Goal: Task Accomplishment & Management: Manage account settings

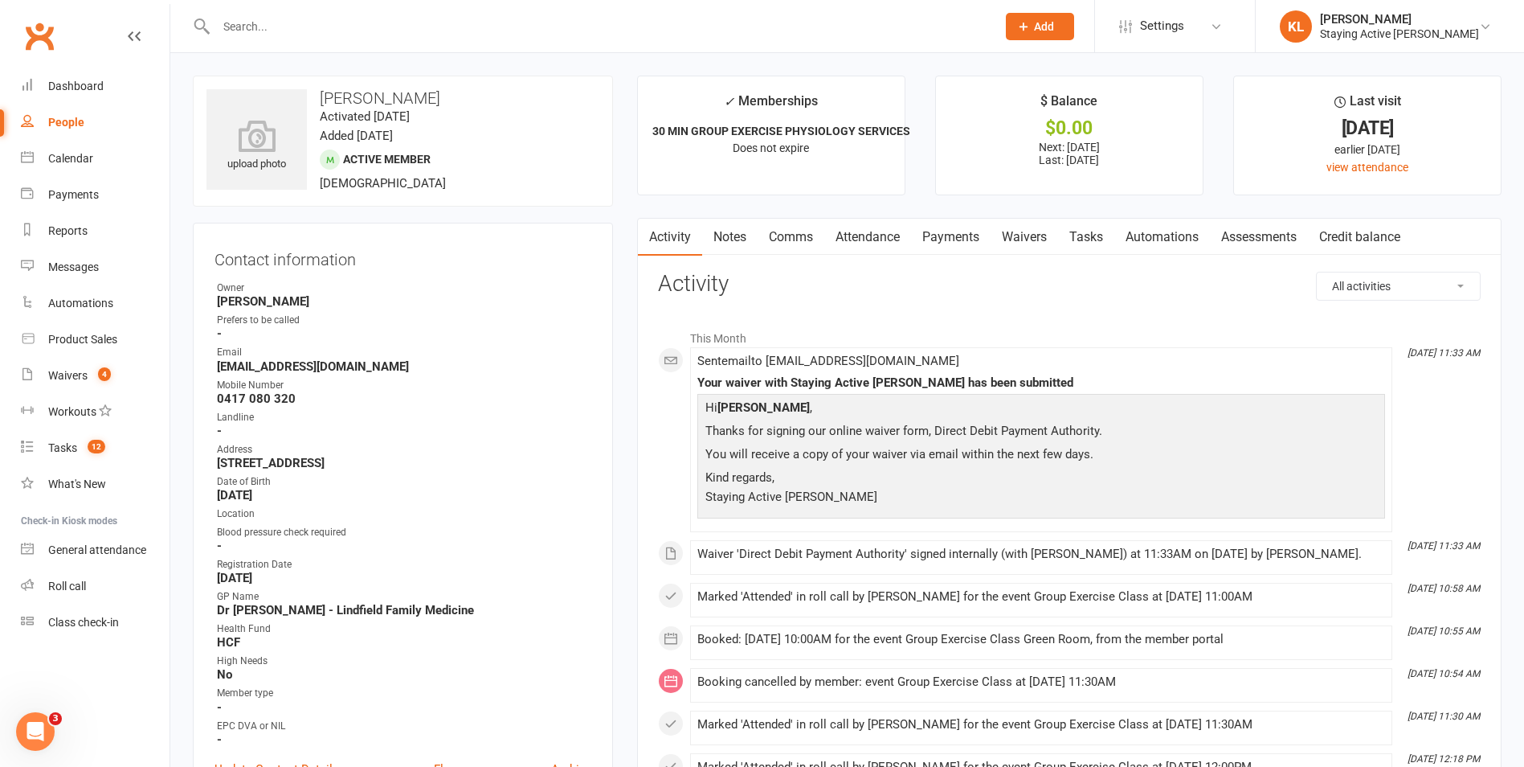
click at [276, 31] on input "text" at bounding box center [598, 26] width 774 height 22
click at [84, 336] on div "Product Sales" at bounding box center [82, 339] width 69 height 13
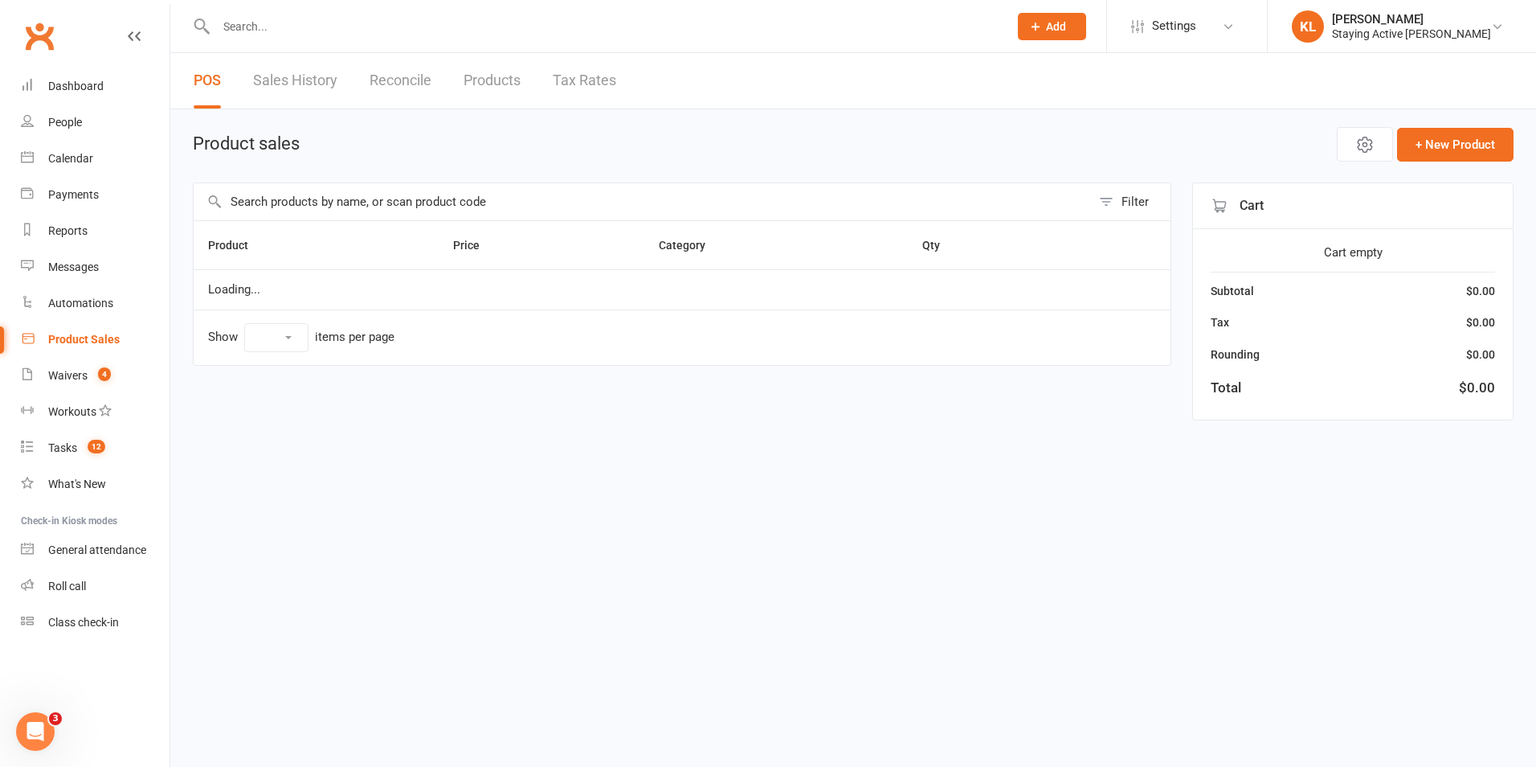
select select "10"
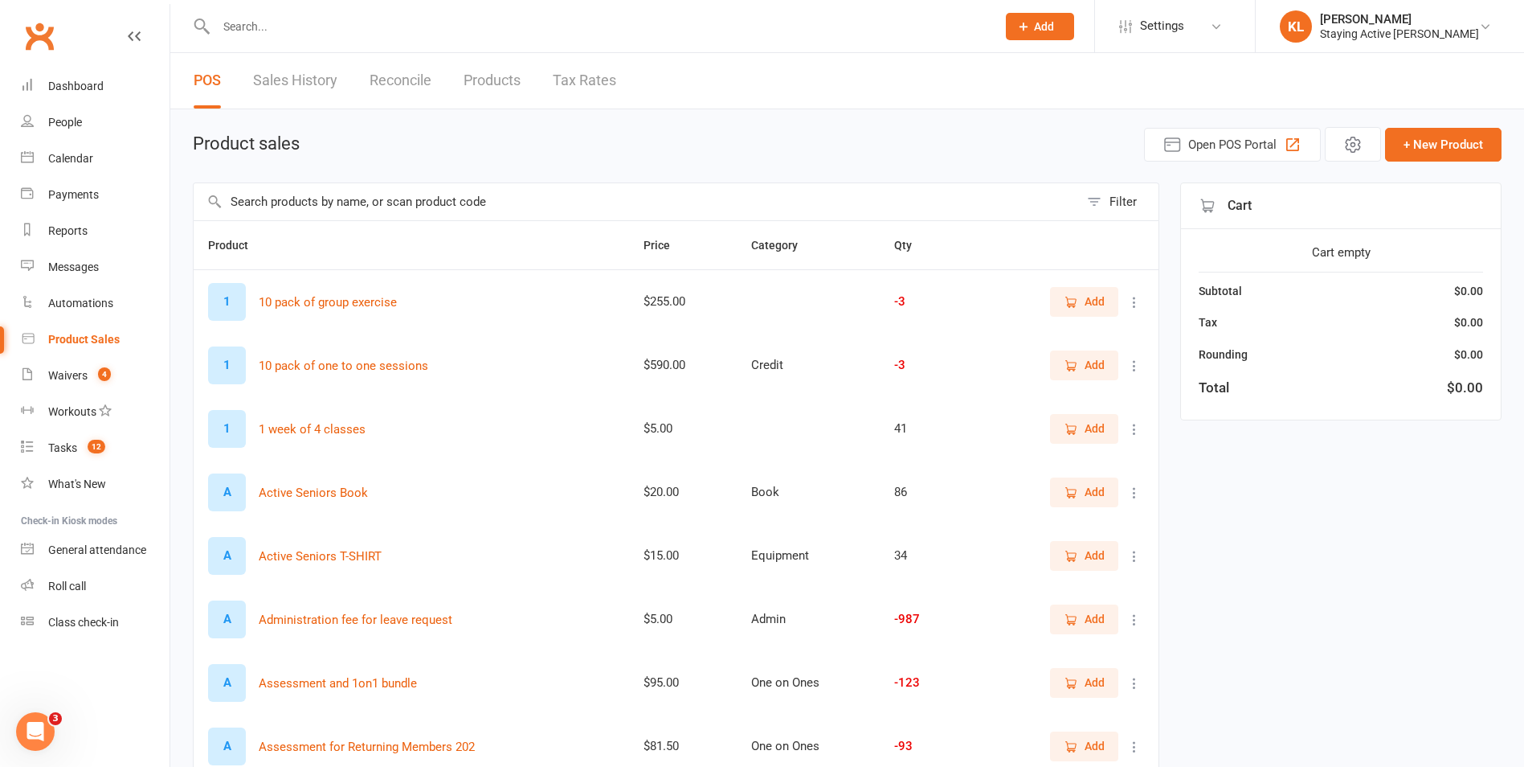
click at [374, 200] on input "text" at bounding box center [637, 201] width 886 height 37
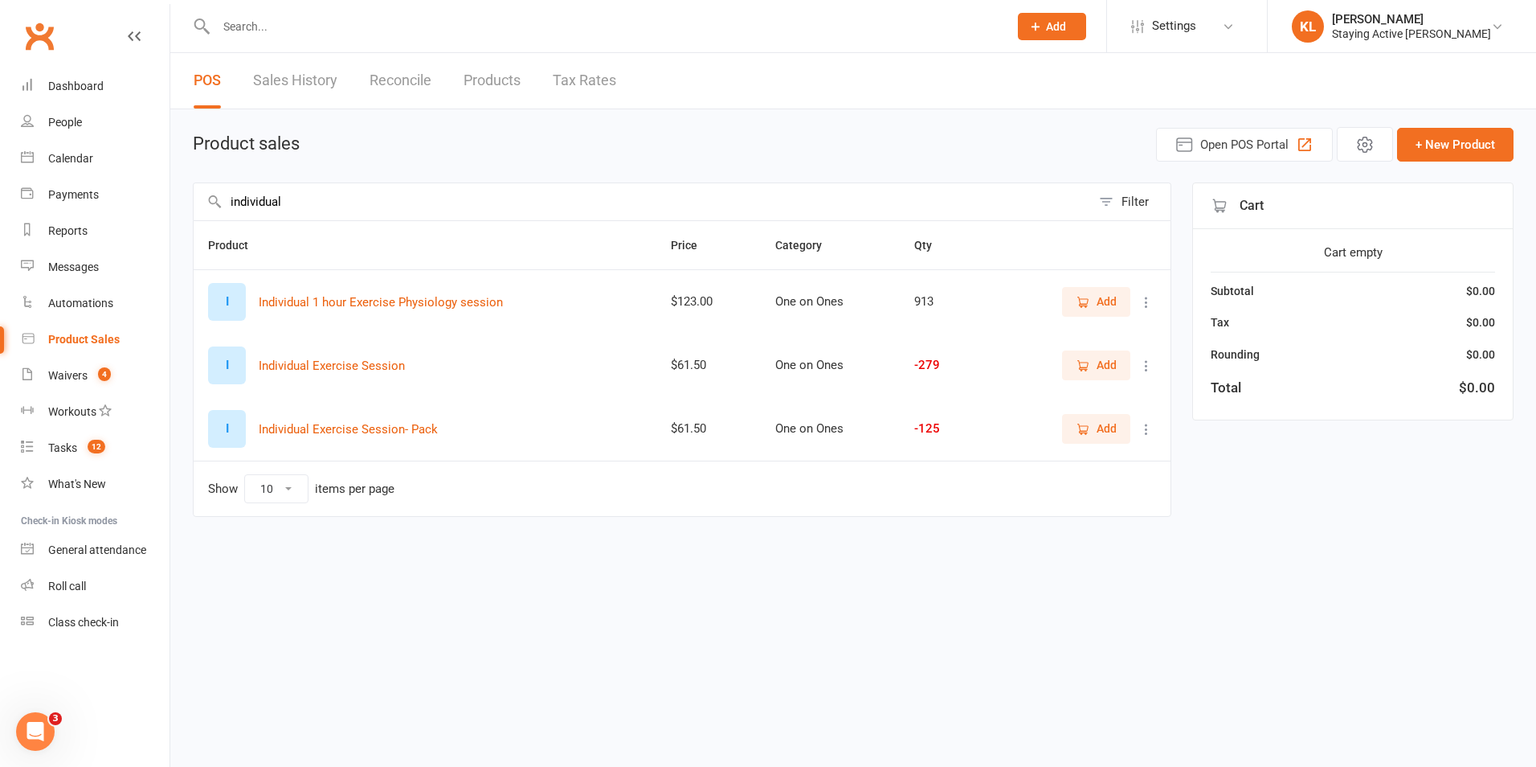
type input "individual"
click at [1097, 303] on span "Add" at bounding box center [1107, 301] width 20 height 18
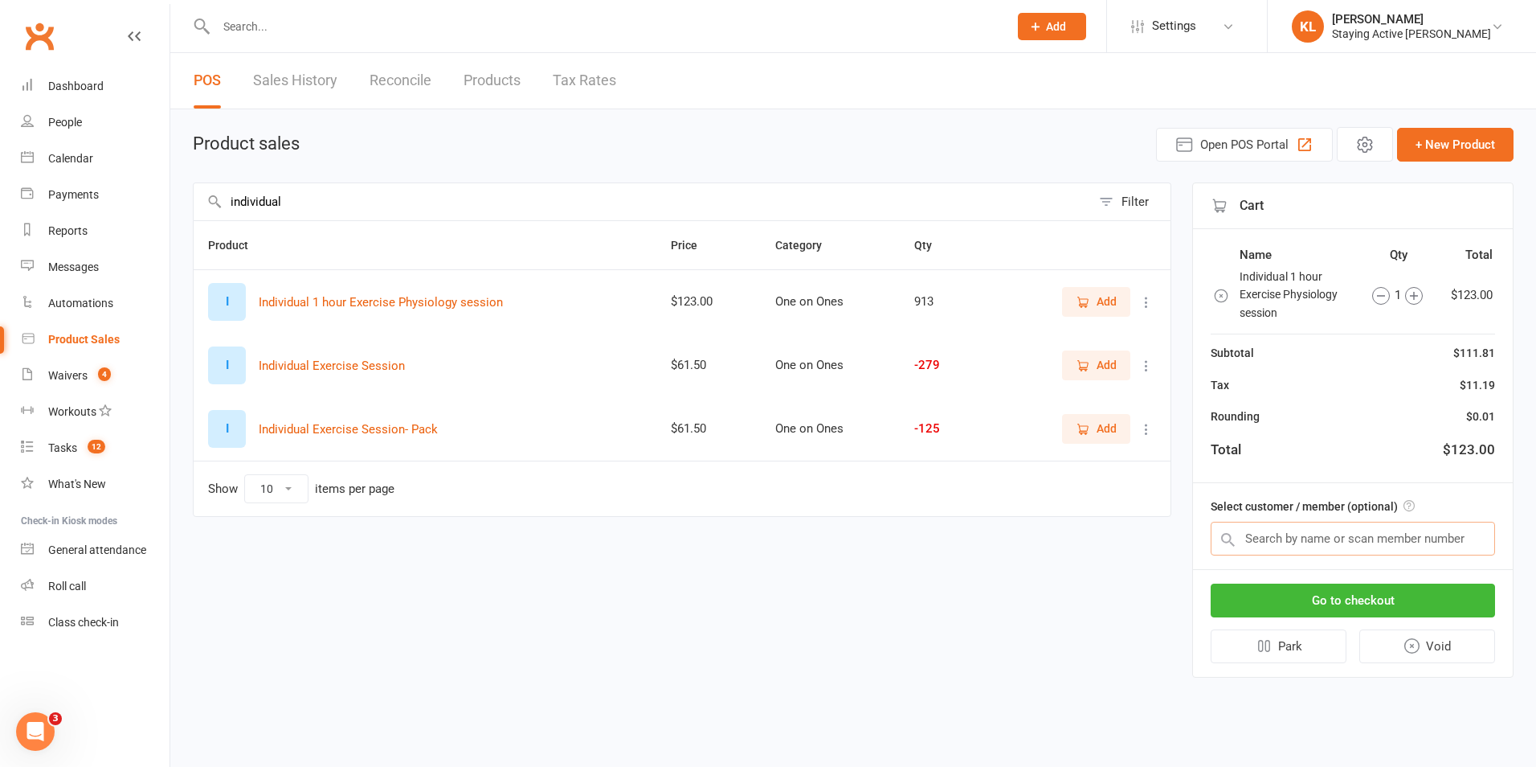
click at [1309, 550] on input "text" at bounding box center [1353, 539] width 284 height 34
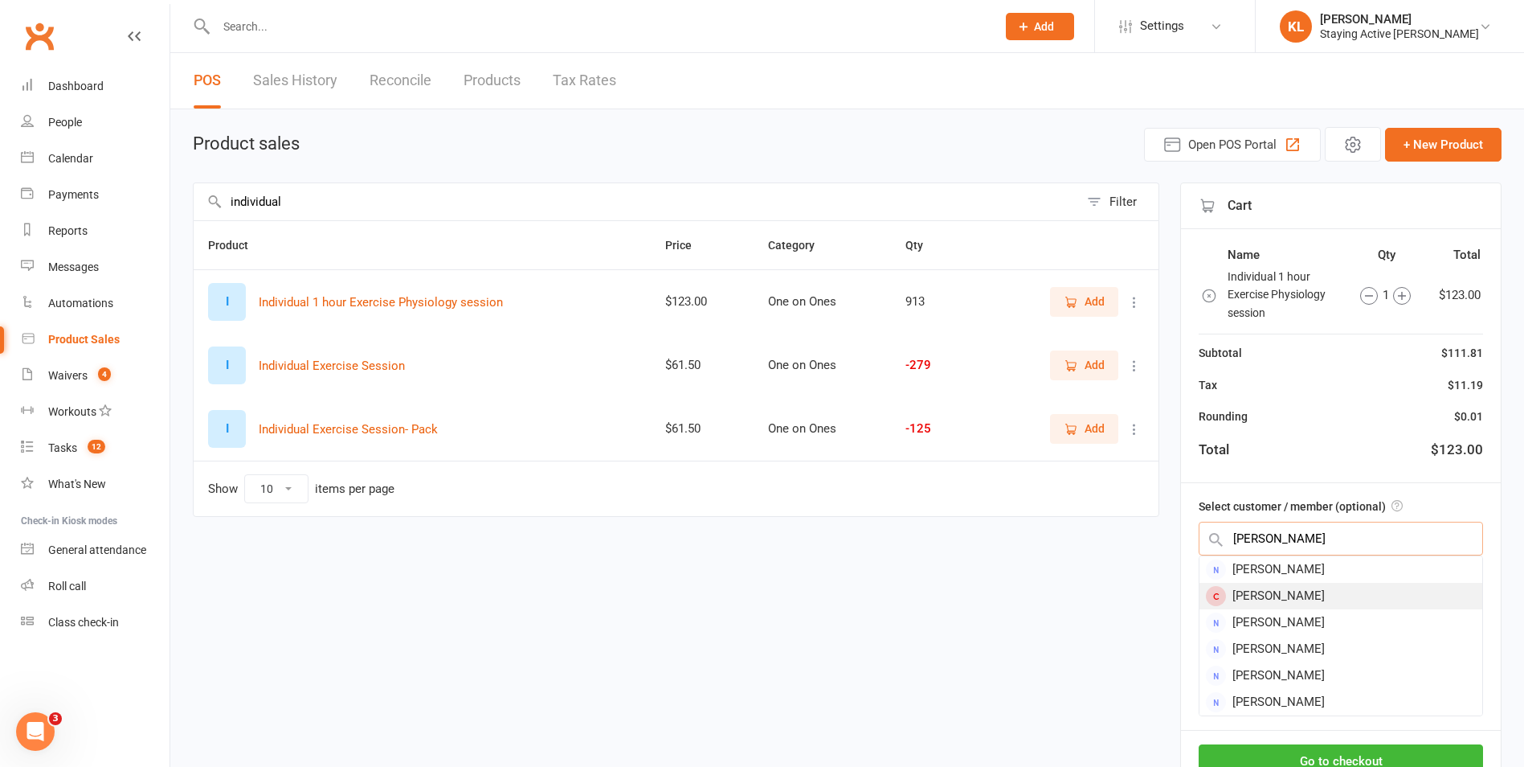
type input "harold"
click at [1315, 595] on div "Harold Sperling" at bounding box center [1341, 596] width 283 height 27
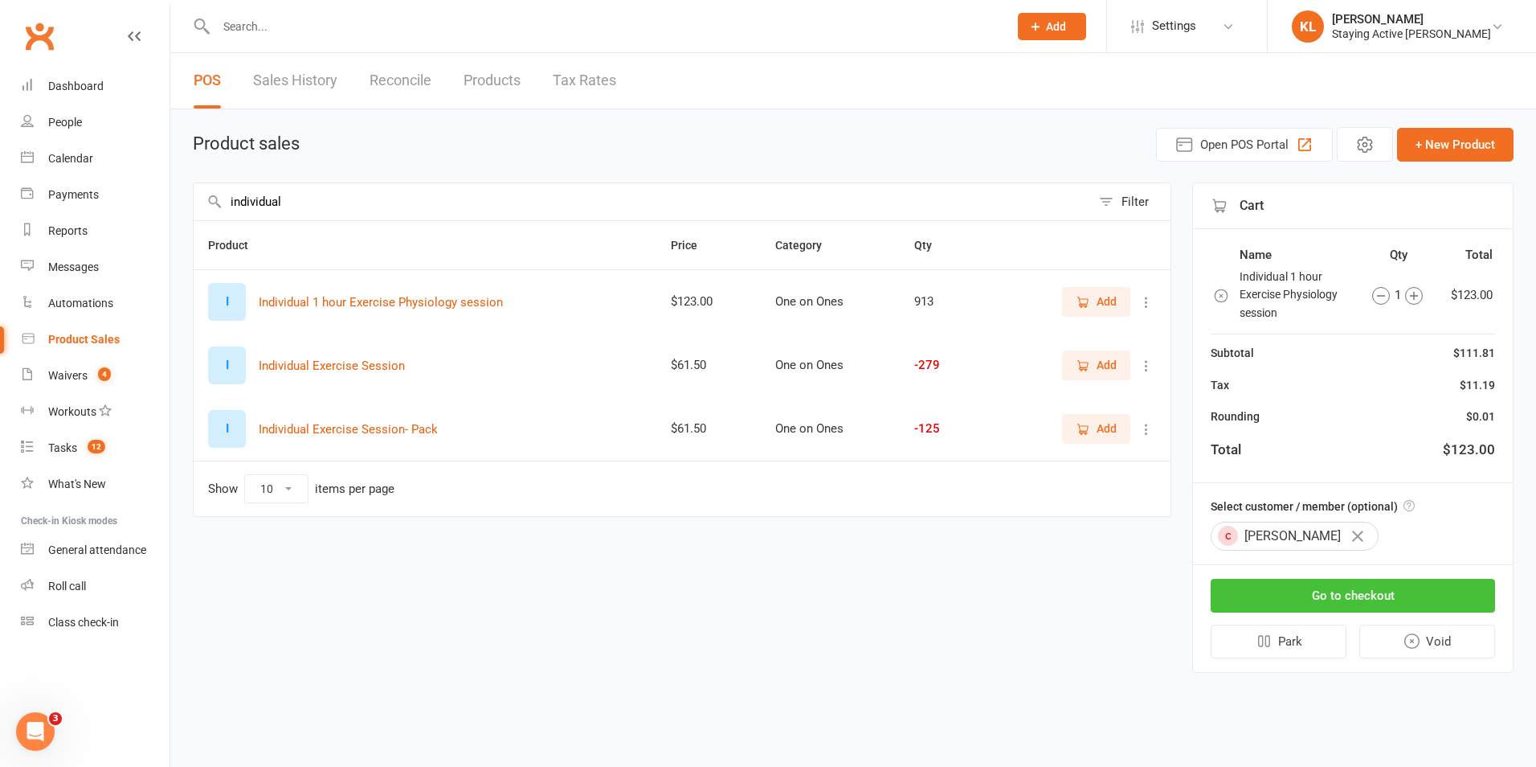
click at [1364, 600] on button "Go to checkout" at bounding box center [1353, 596] width 284 height 34
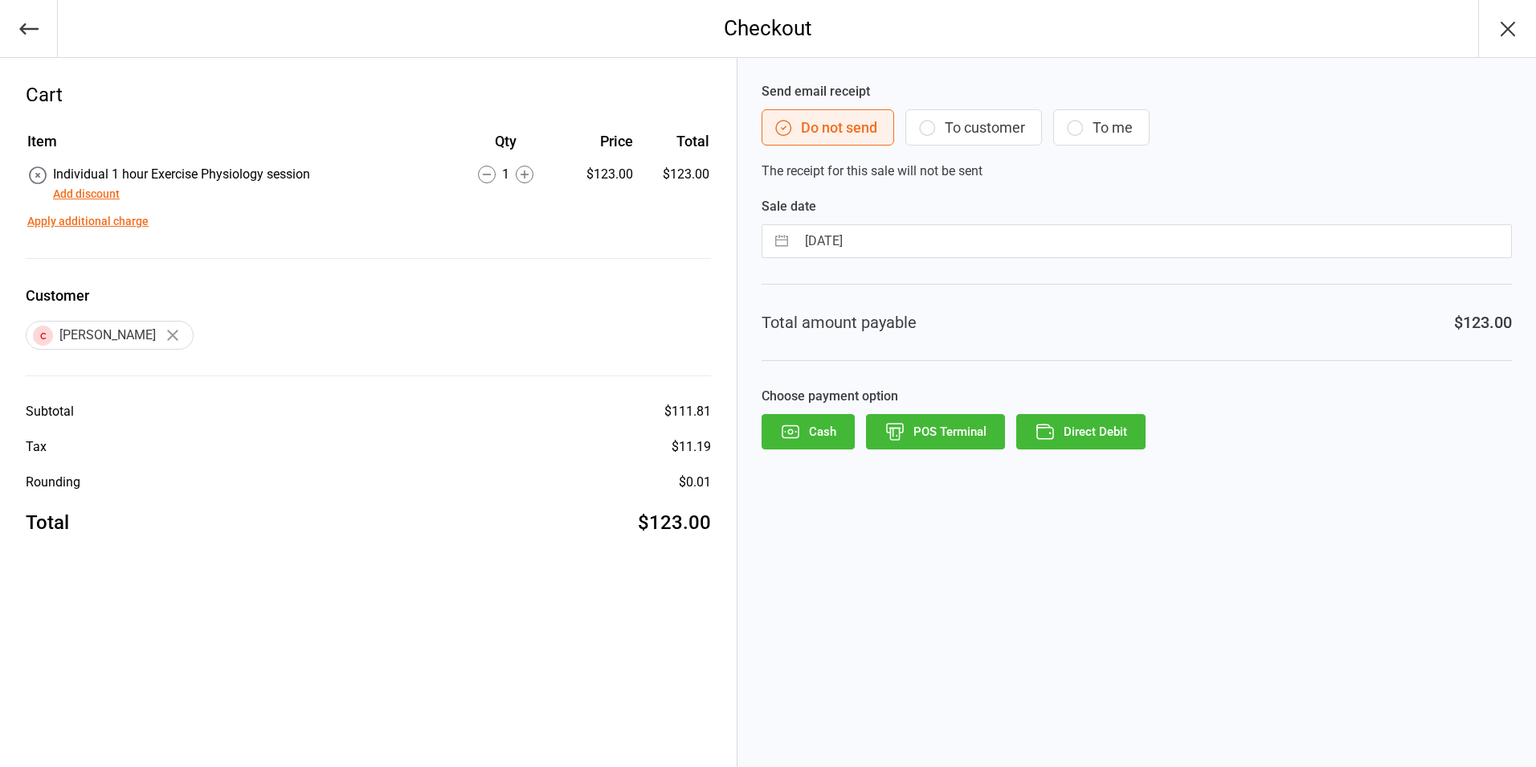
click at [1080, 425] on button "Direct Debit" at bounding box center [1080, 431] width 129 height 35
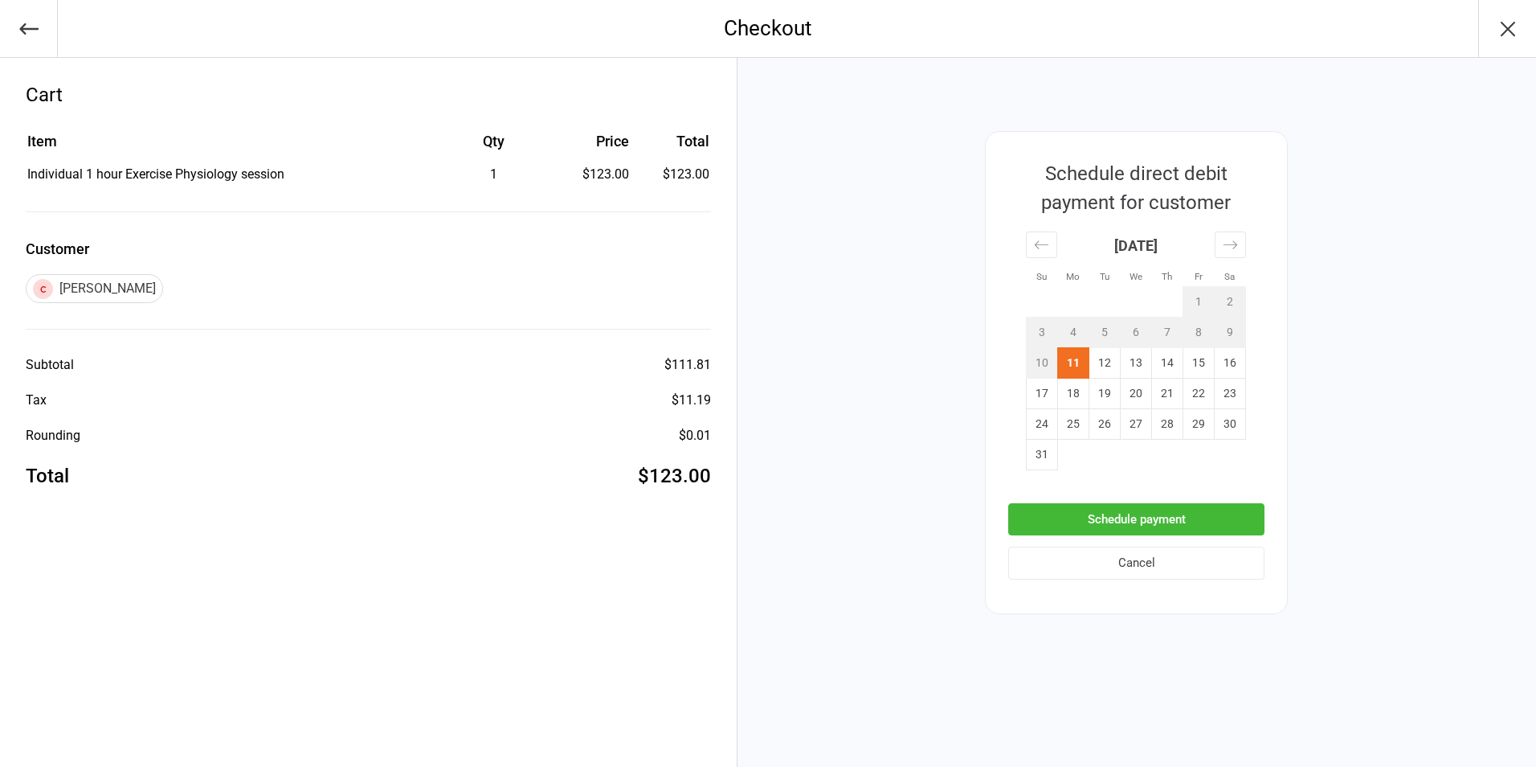
click at [1153, 521] on button "Schedule payment" at bounding box center [1136, 519] width 256 height 33
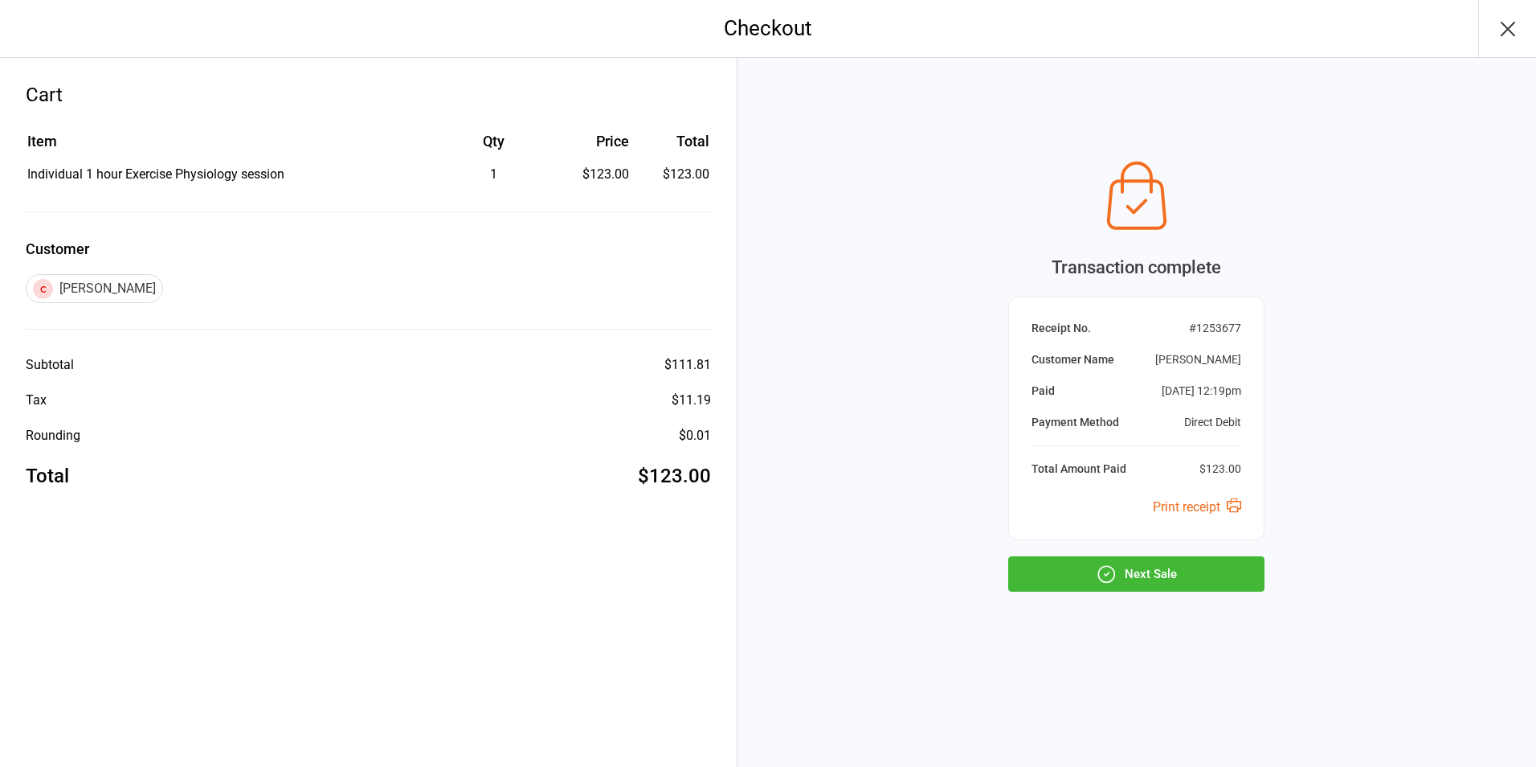
click at [1180, 568] on button "Next Sale" at bounding box center [1136, 573] width 256 height 35
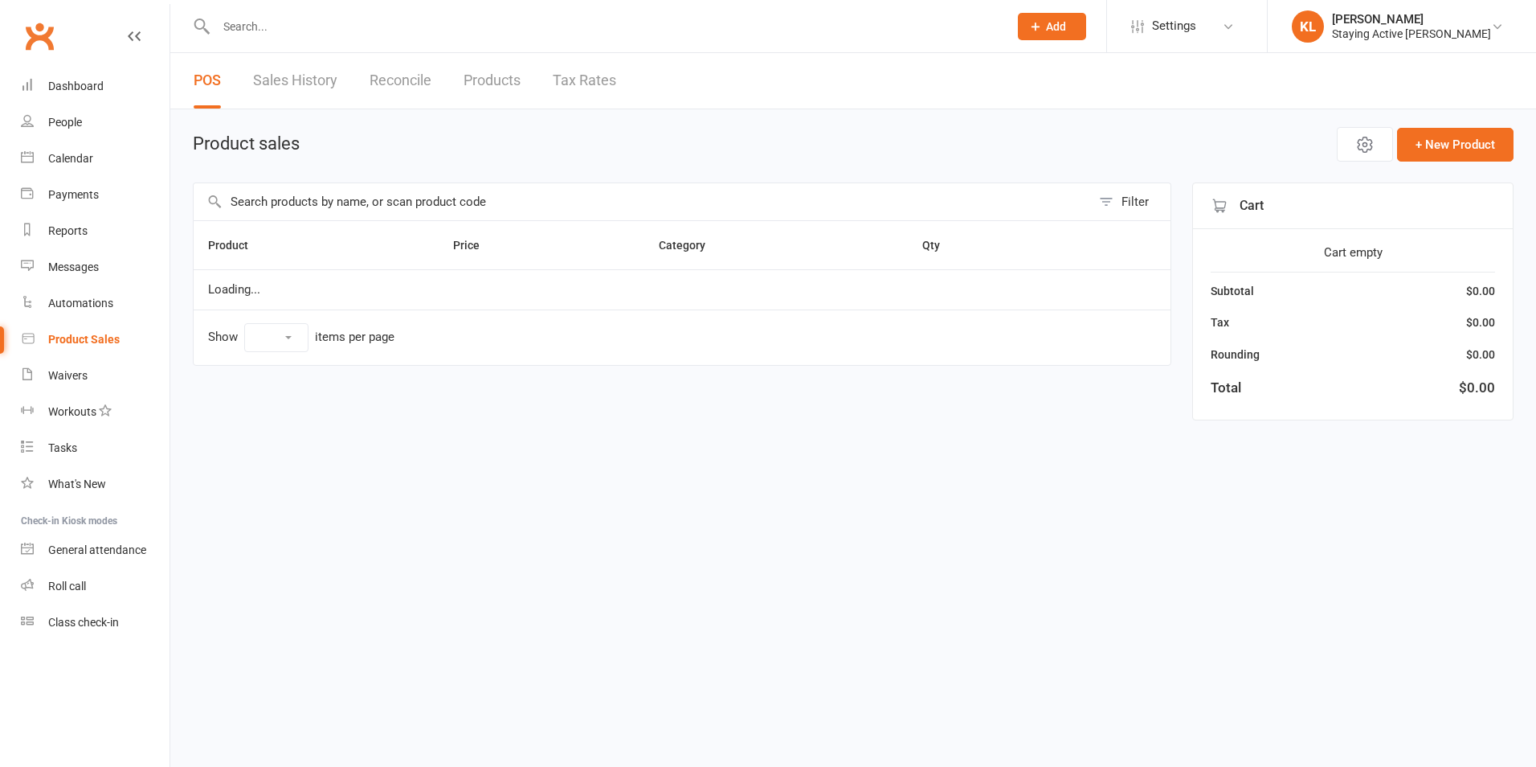
select select "10"
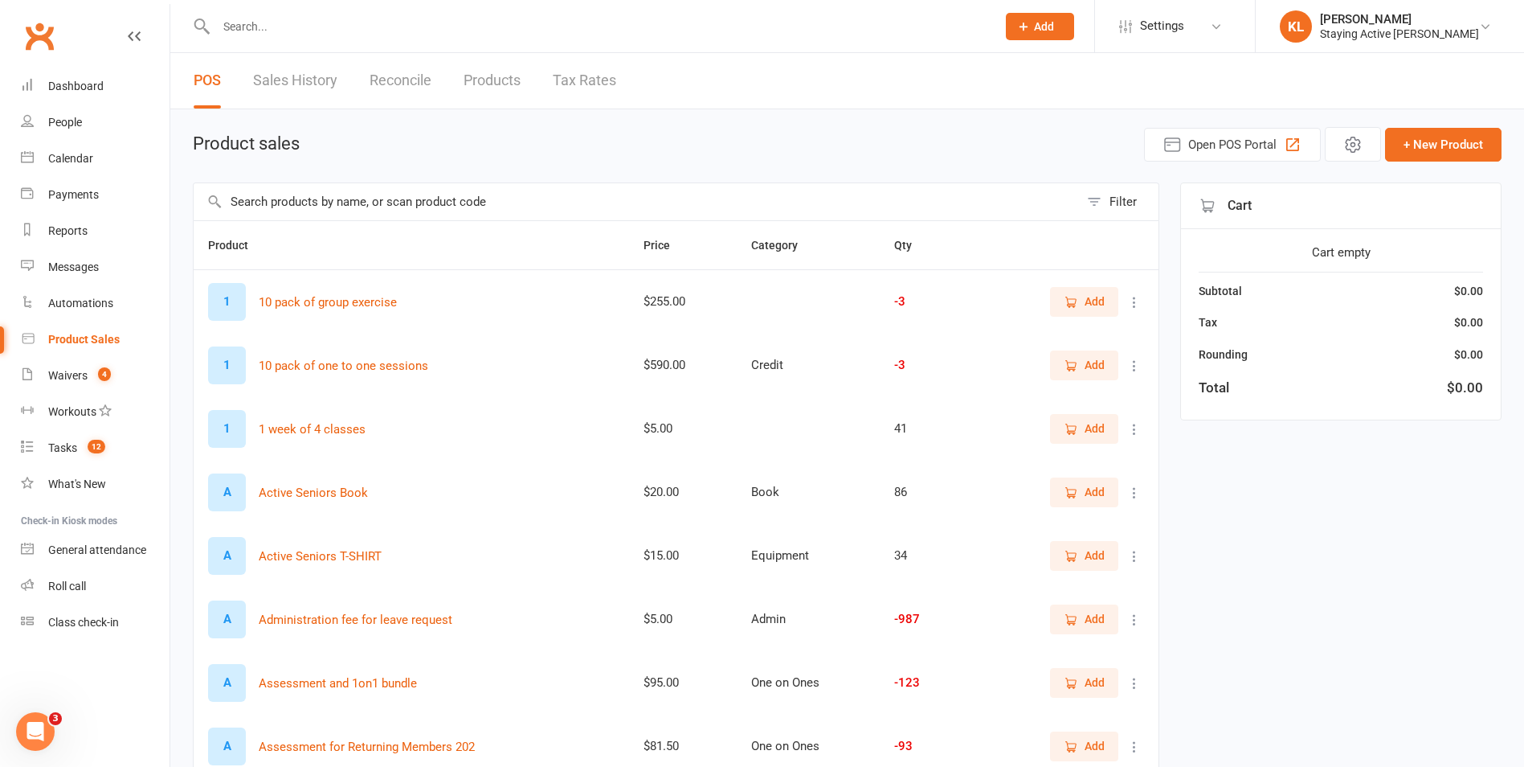
click at [363, 27] on input "text" at bounding box center [598, 26] width 774 height 22
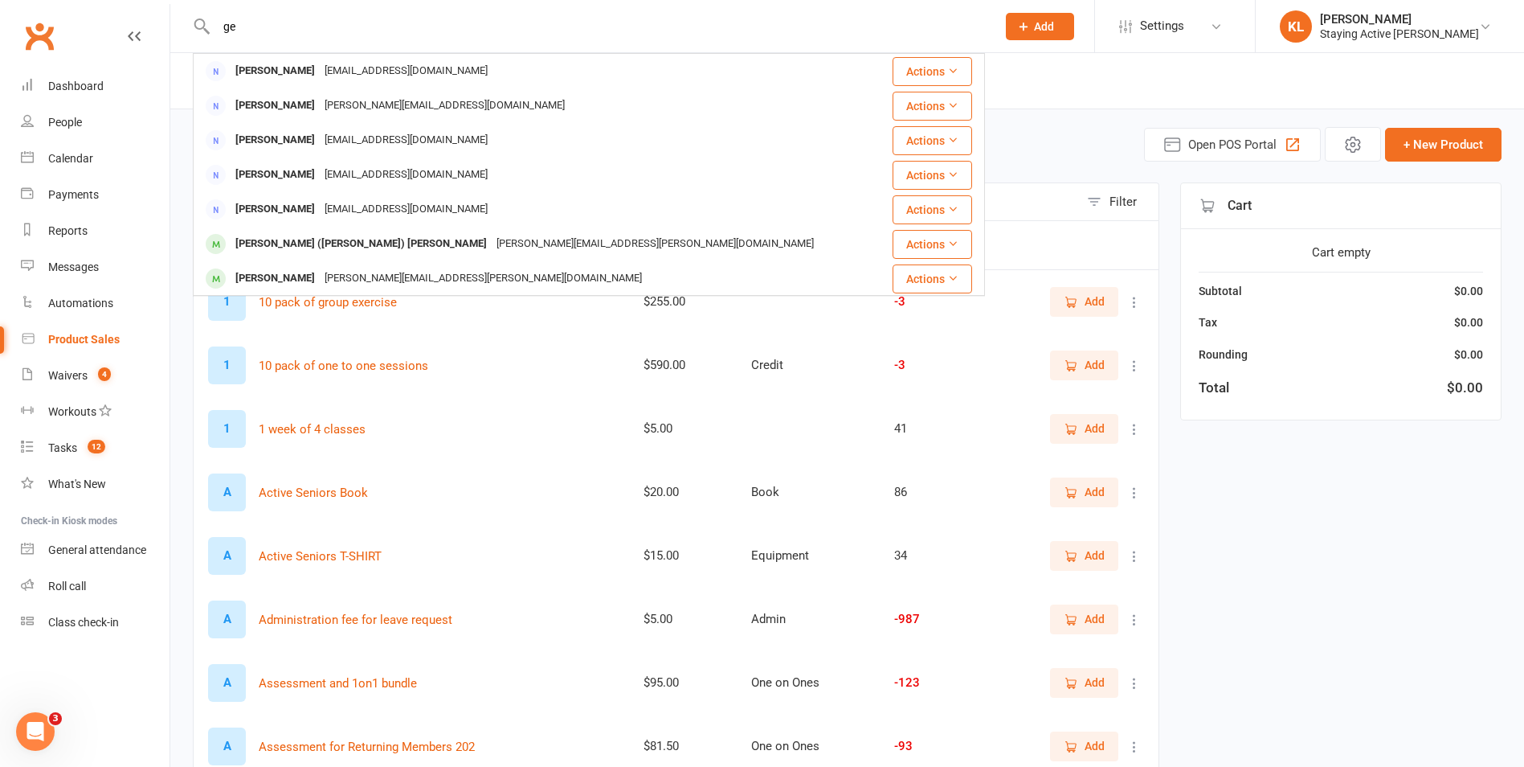
type input "g"
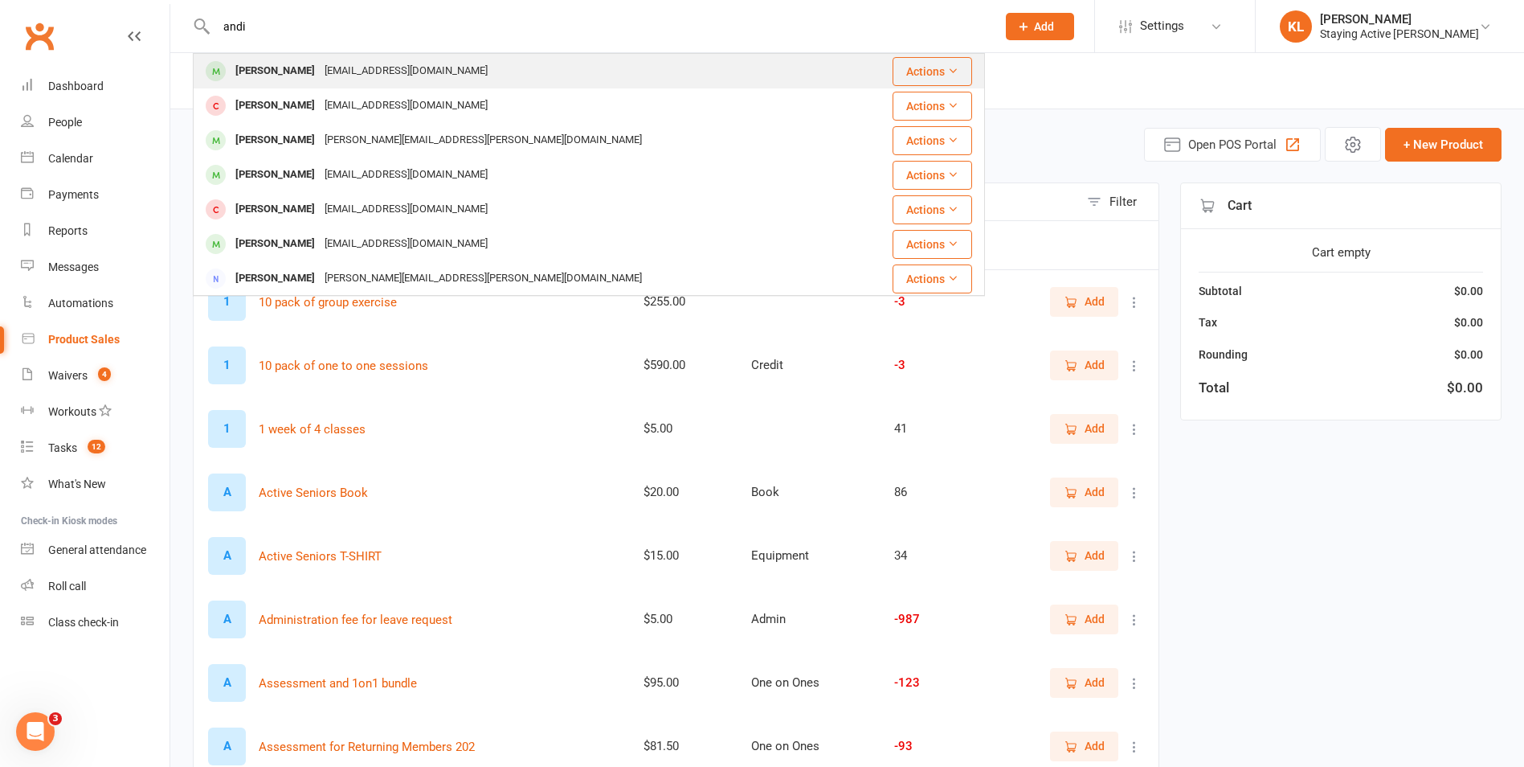
type input "andi"
click at [363, 77] on div "warwicka@wgib.com.au" at bounding box center [406, 70] width 173 height 23
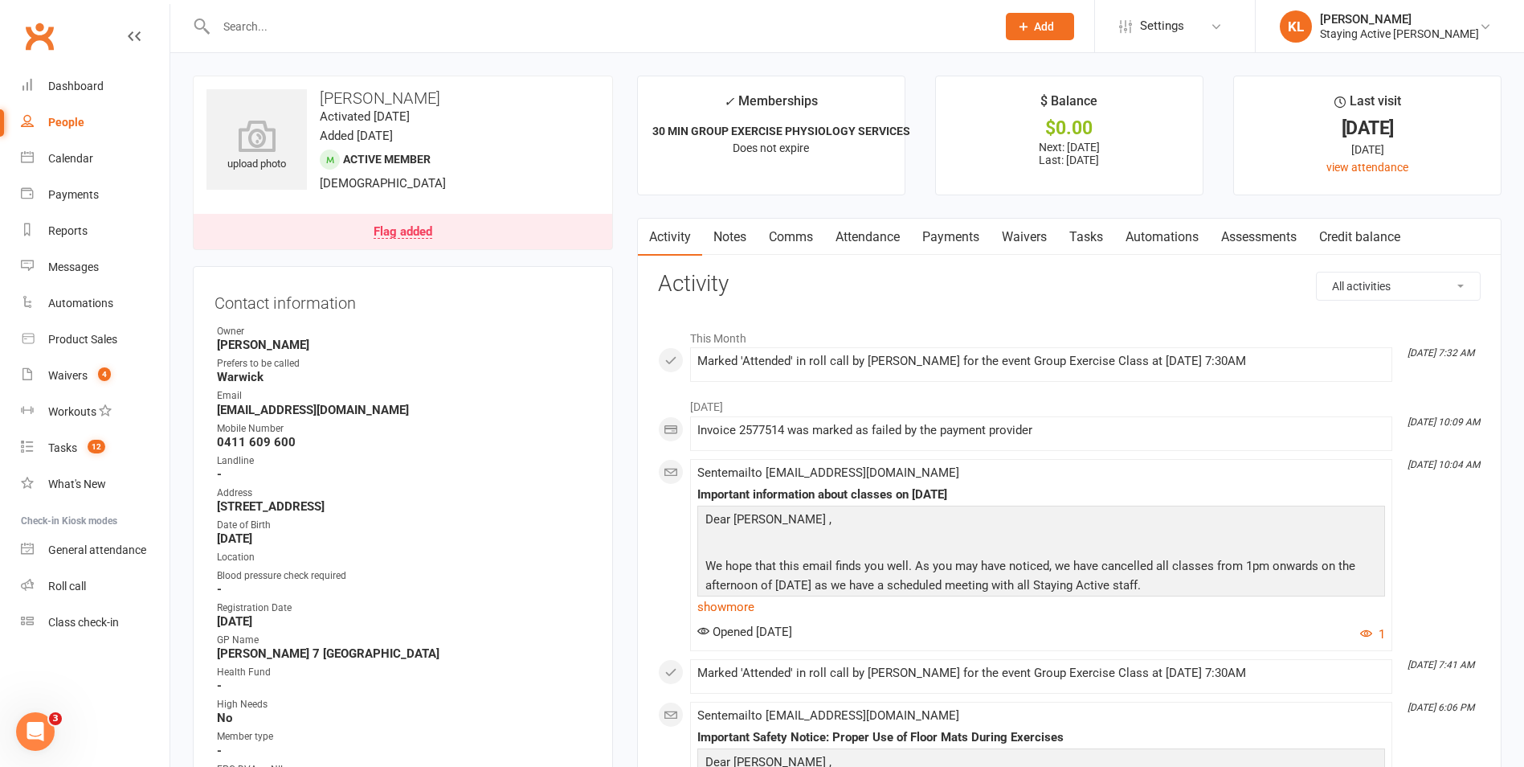
click at [1032, 237] on link "Waivers" at bounding box center [1024, 237] width 67 height 37
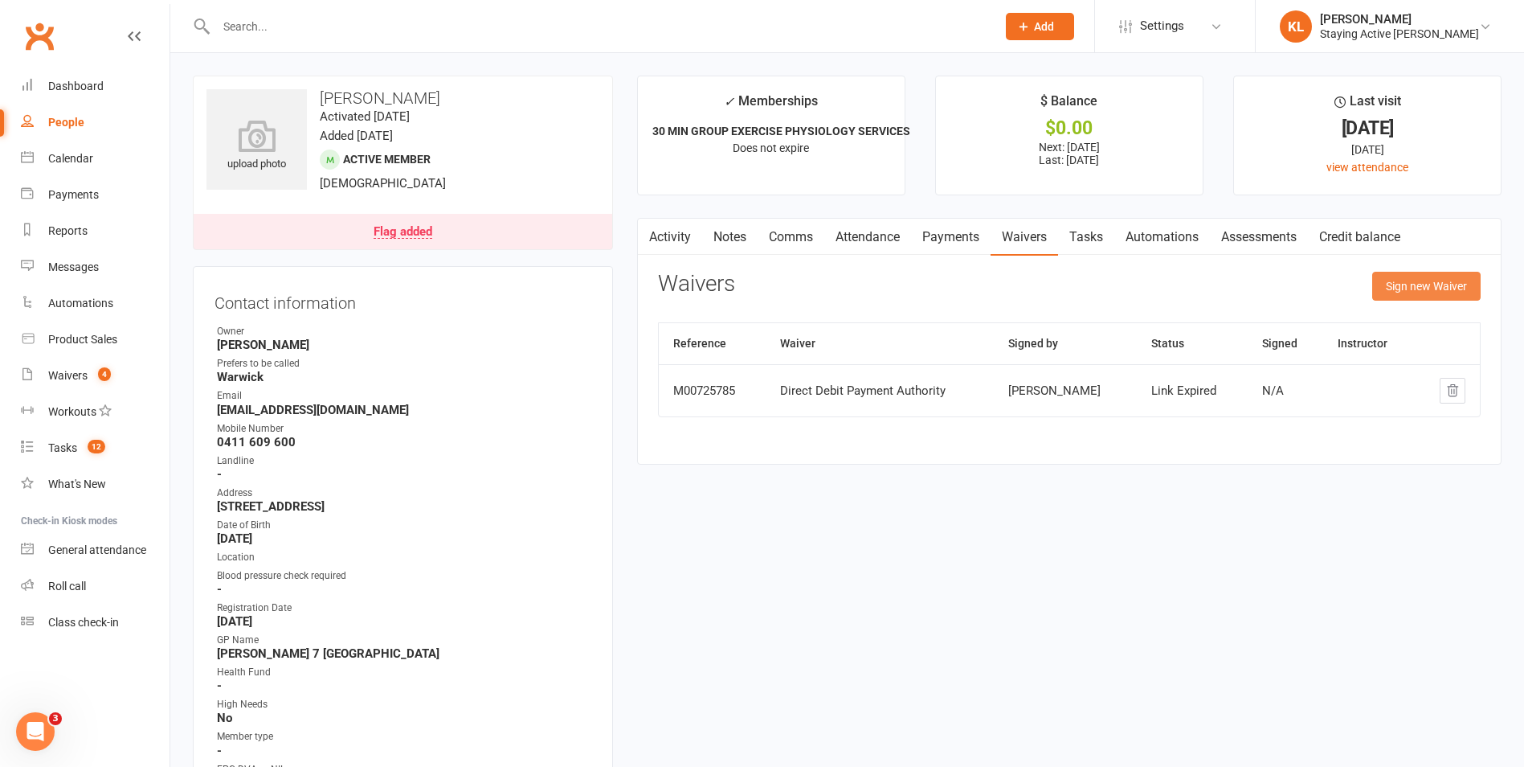
click at [1401, 286] on button "Sign new Waiver" at bounding box center [1426, 286] width 108 height 29
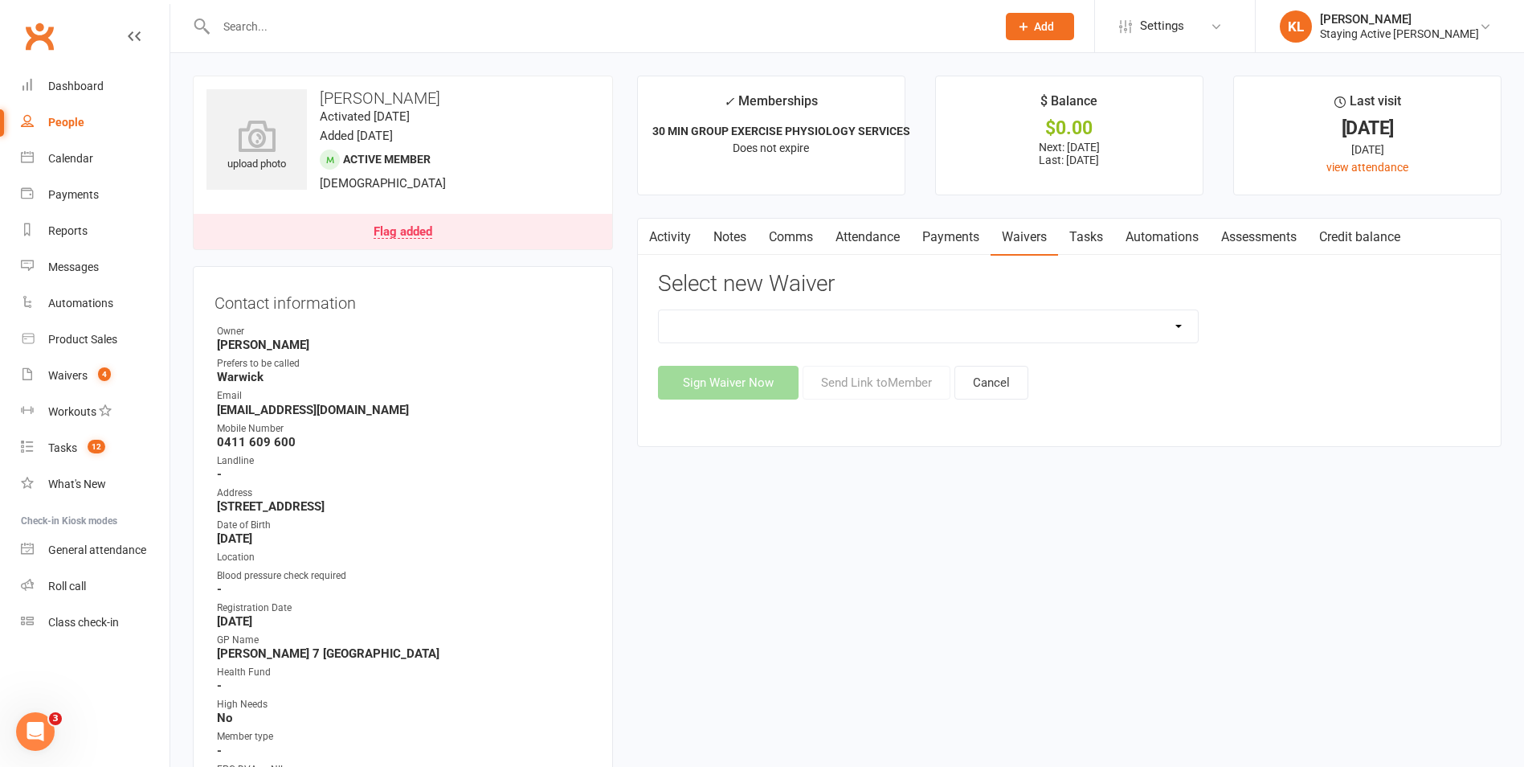
click at [859, 333] on select "Blood pressure checks and assumption of risk Direct Debit Payment Authority Ini…" at bounding box center [928, 326] width 539 height 32
select select "1175"
click at [659, 310] on select "Blood pressure checks and assumption of risk Direct Debit Payment Authority Ini…" at bounding box center [928, 326] width 539 height 32
click at [868, 387] on button "Send Link to Member" at bounding box center [877, 383] width 148 height 34
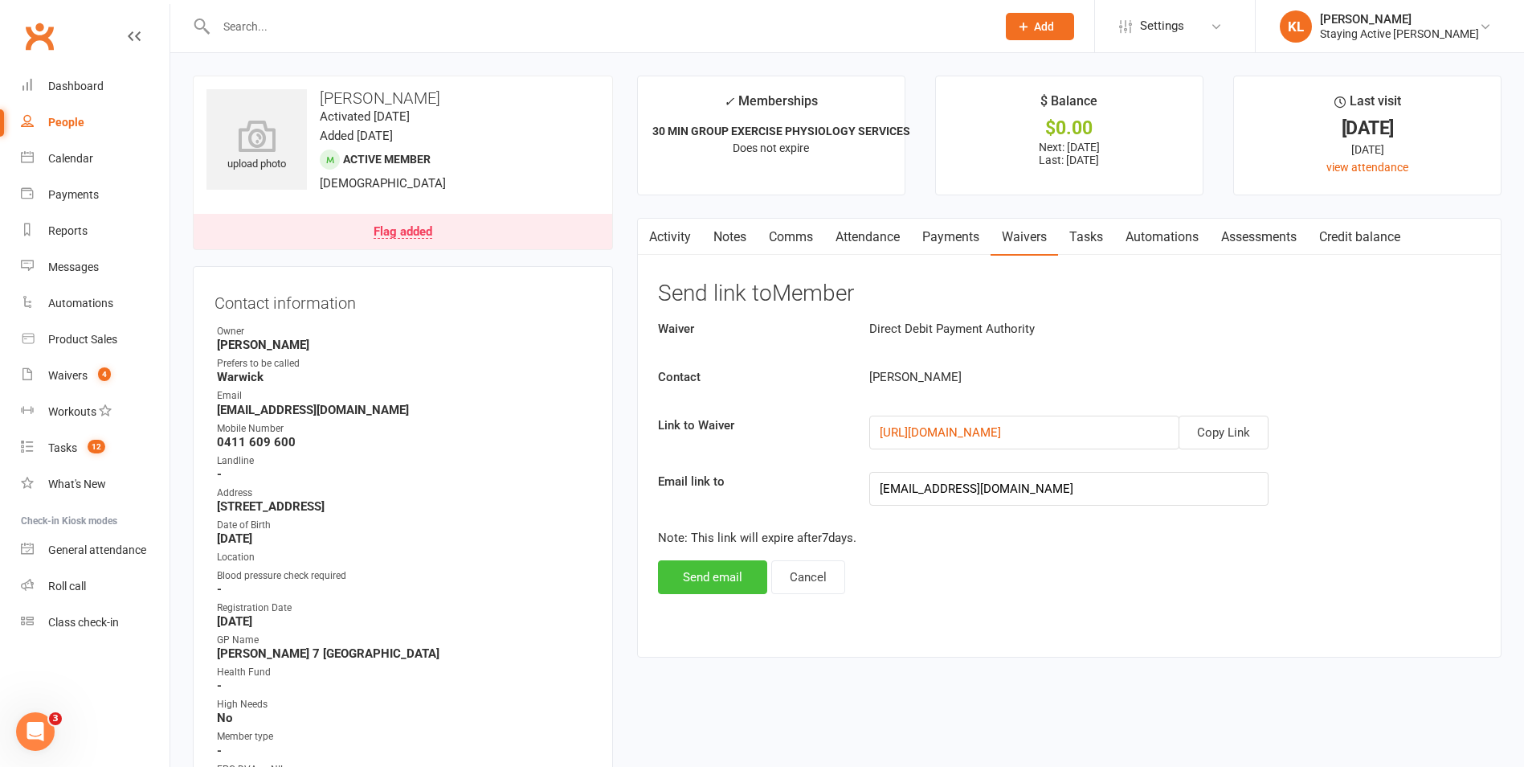
click at [728, 577] on button "Send email" at bounding box center [712, 577] width 109 height 34
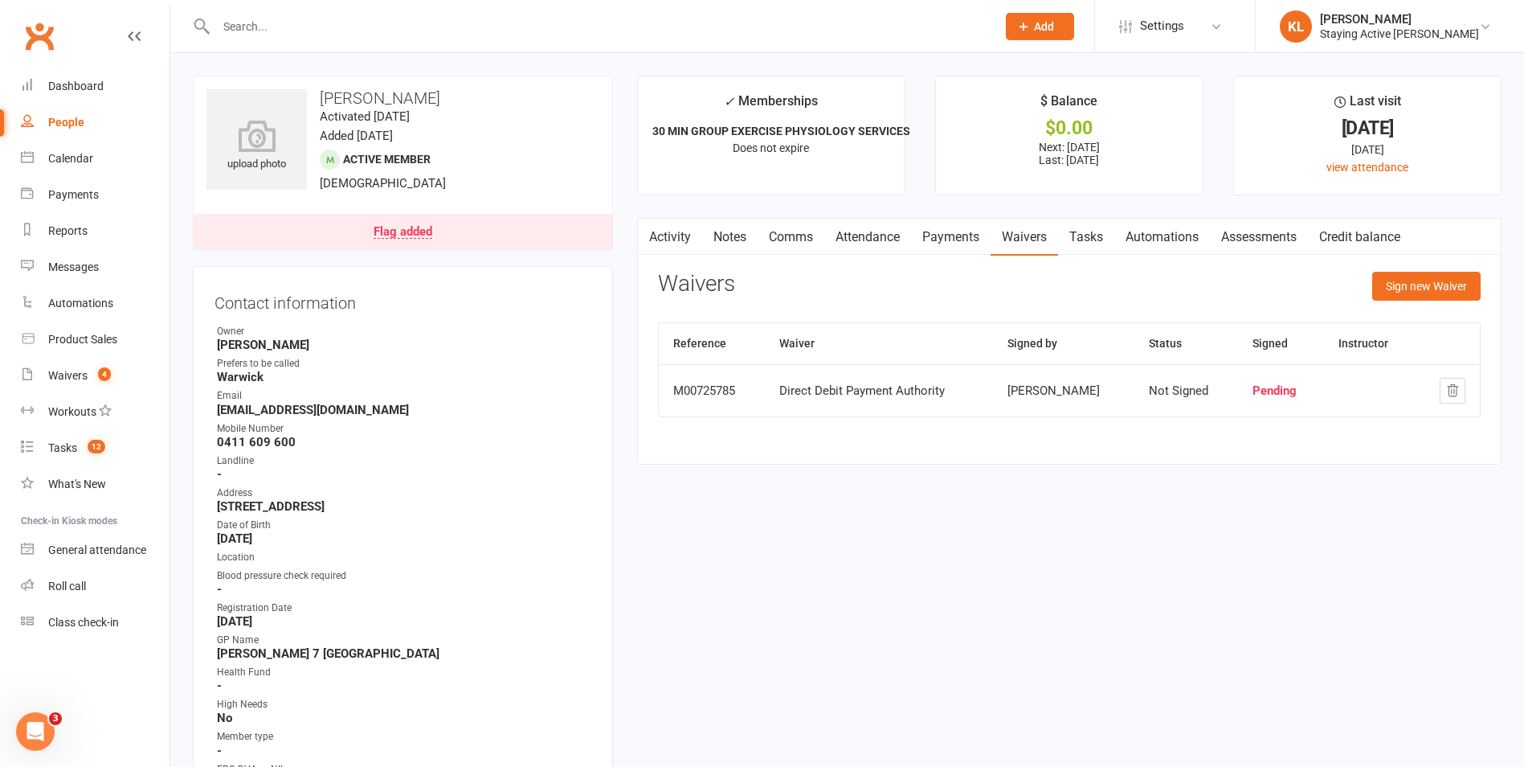
click at [325, 39] on div at bounding box center [589, 26] width 792 height 52
click at [255, 27] on input "text" at bounding box center [598, 26] width 774 height 22
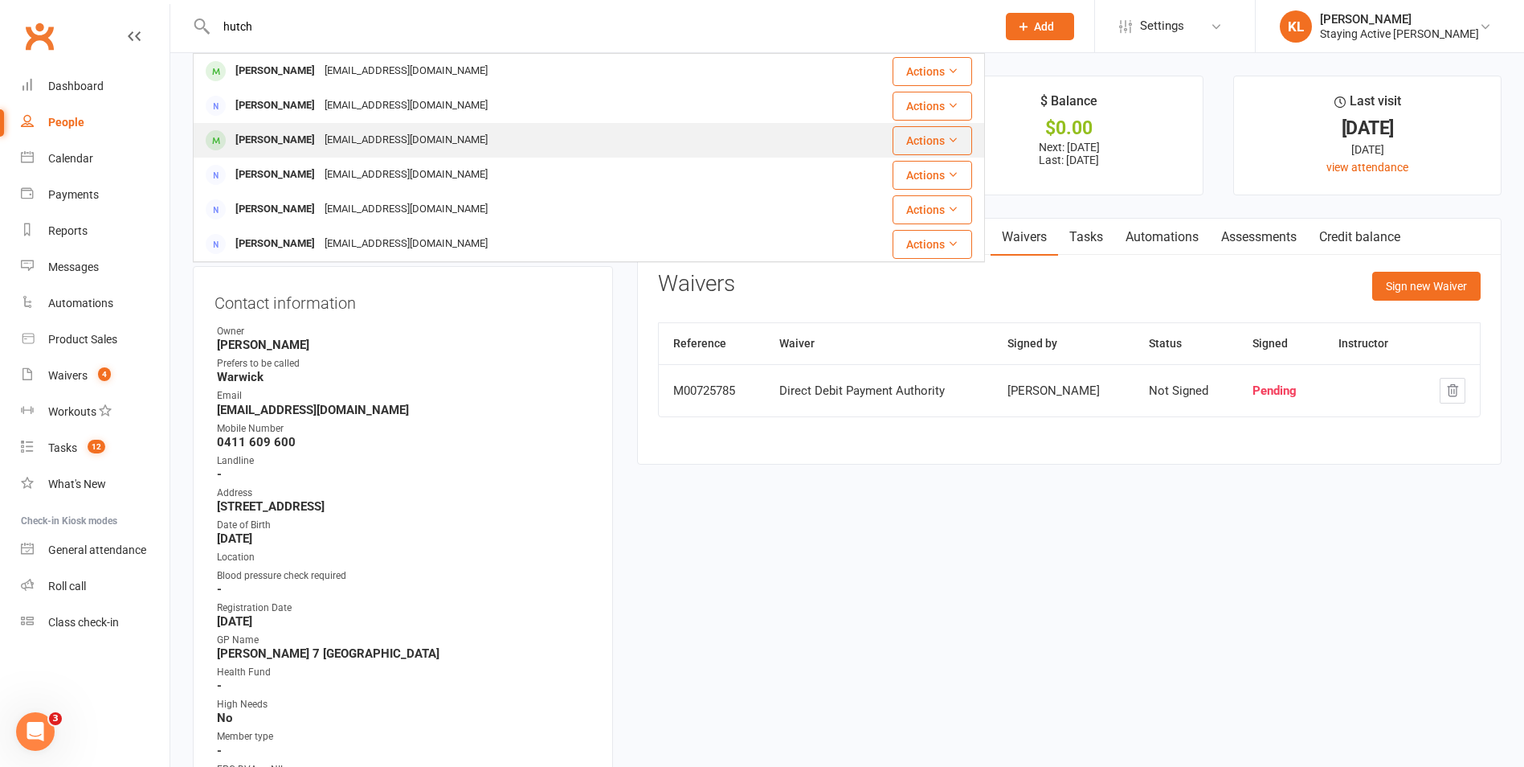
type input "hutch"
click at [288, 145] on div "[PERSON_NAME]" at bounding box center [275, 140] width 89 height 23
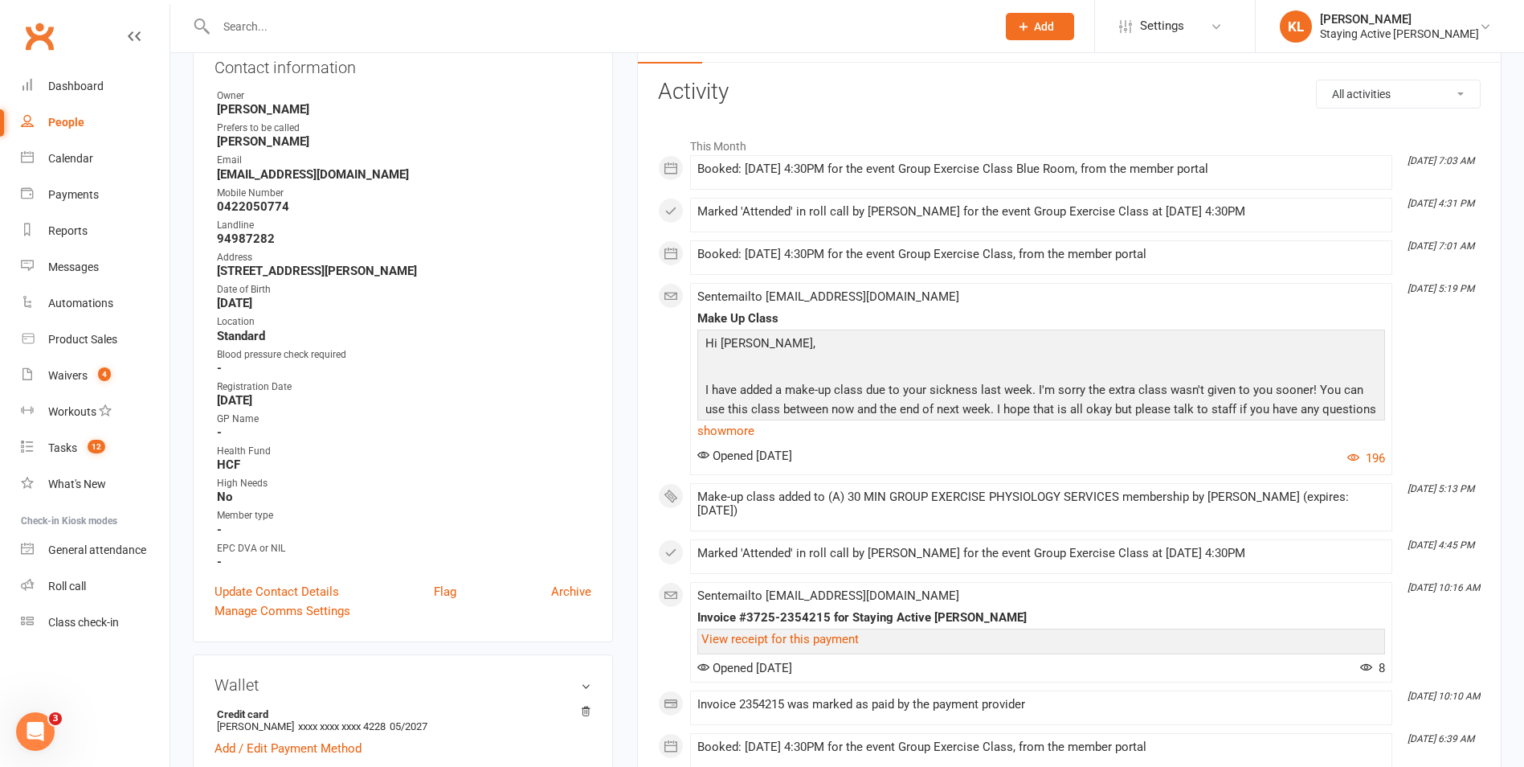
scroll to position [161, 0]
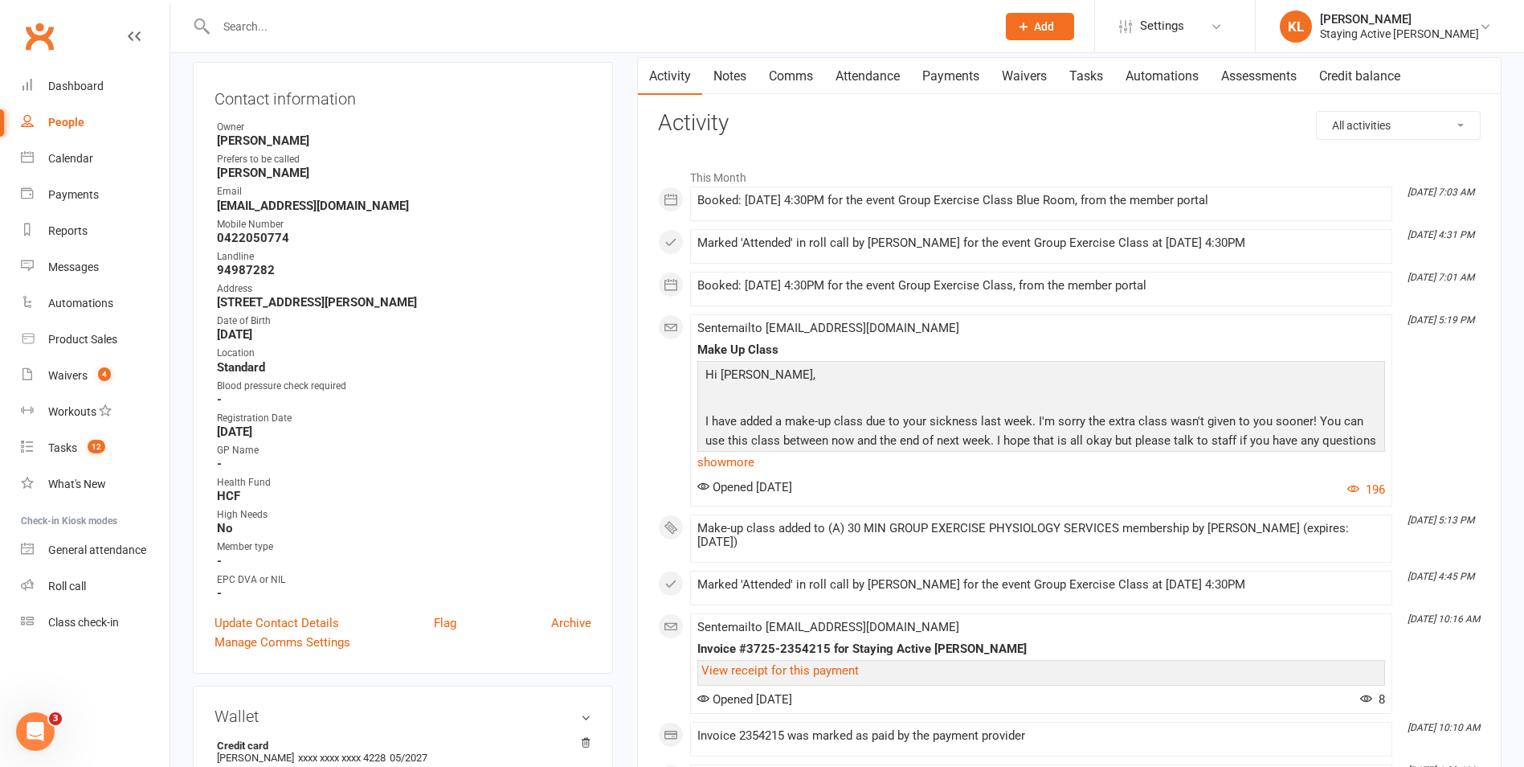
click at [872, 75] on link "Attendance" at bounding box center [867, 76] width 87 height 37
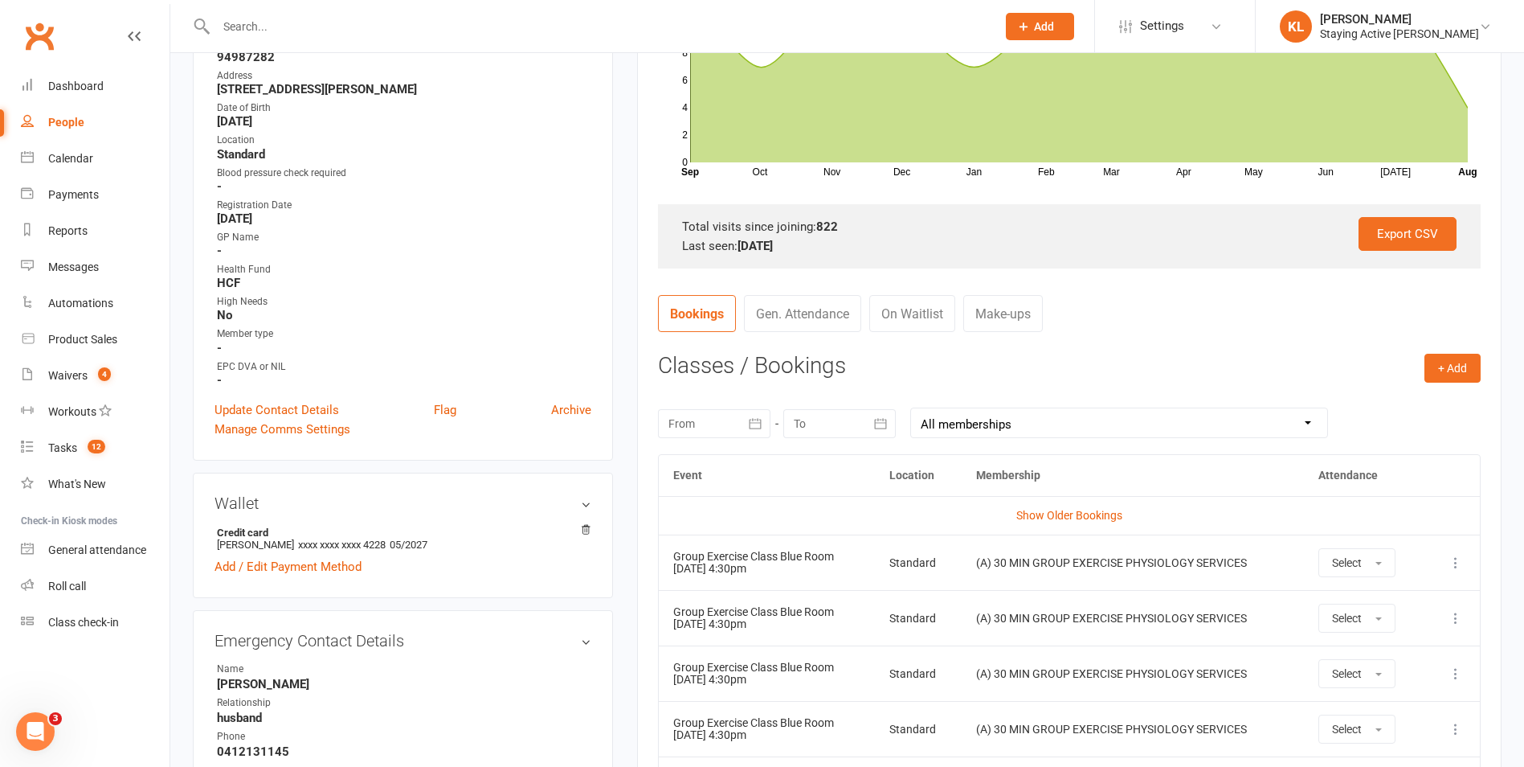
scroll to position [402, 0]
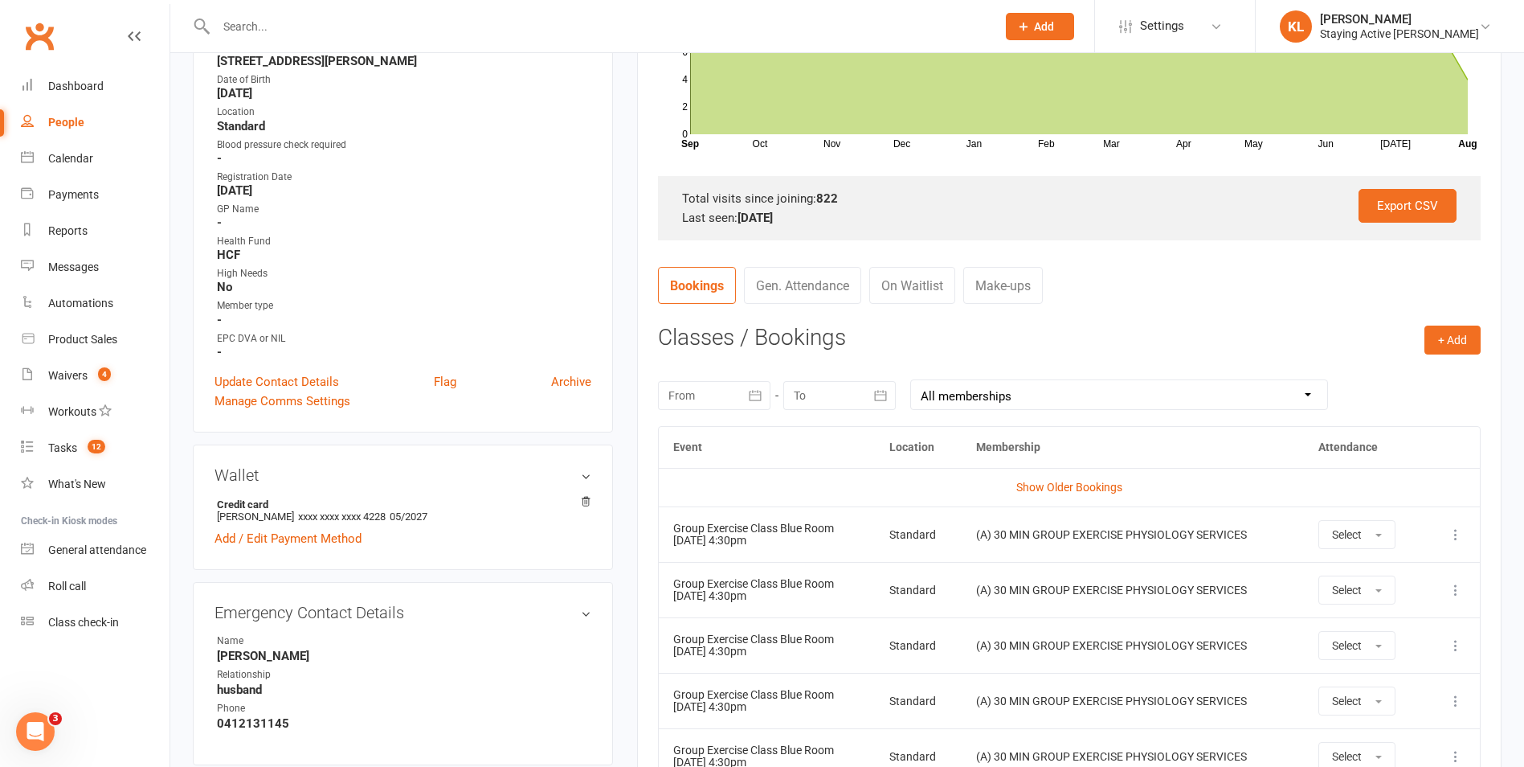
click at [1155, 690] on td "(A) 30 MIN GROUP EXERCISE PHYSIOLOGY SERVICES" at bounding box center [1133, 700] width 342 height 55
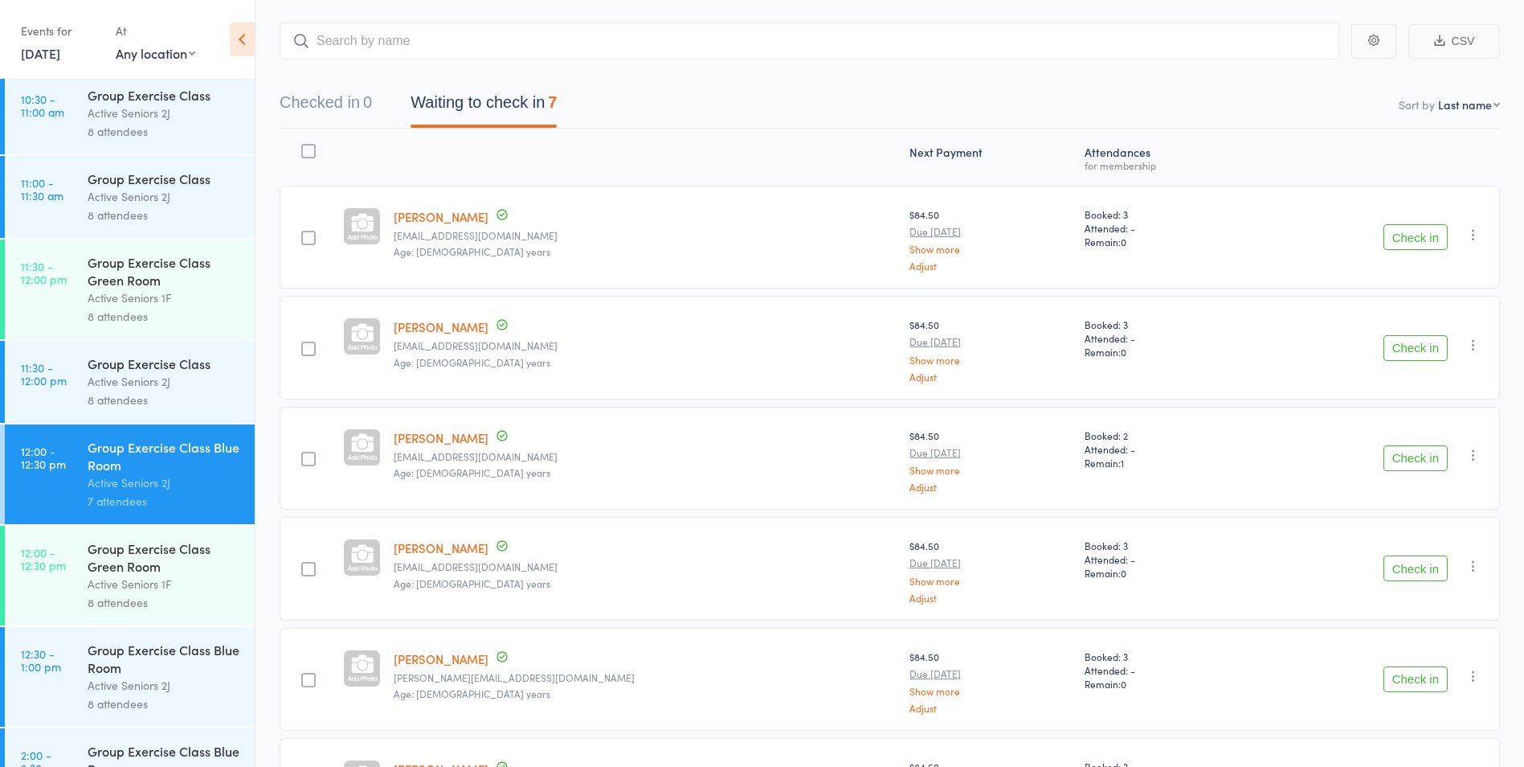
scroll to position [1687, 0]
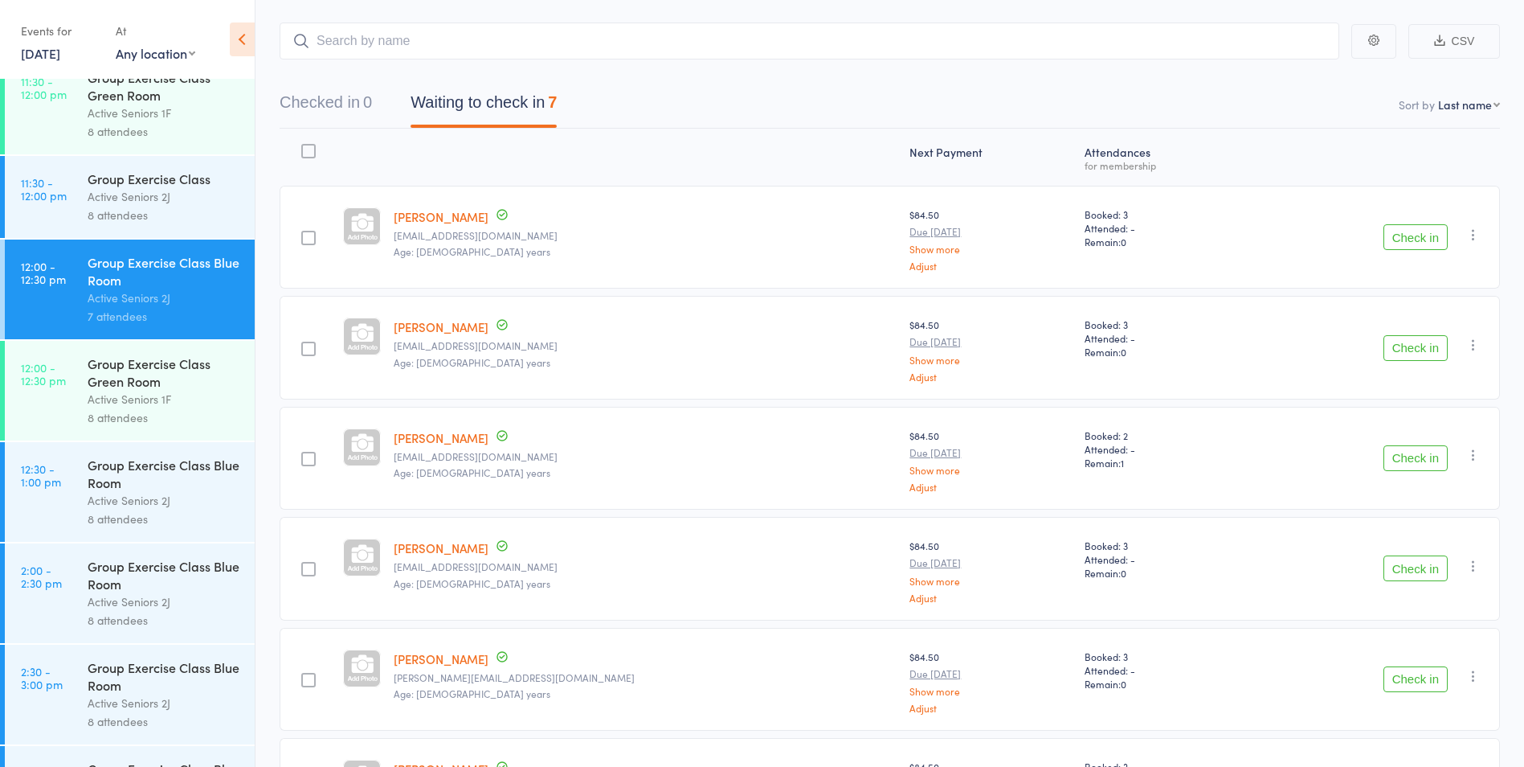
click at [98, 485] on div "Group Exercise Class Blue Room" at bounding box center [164, 473] width 153 height 35
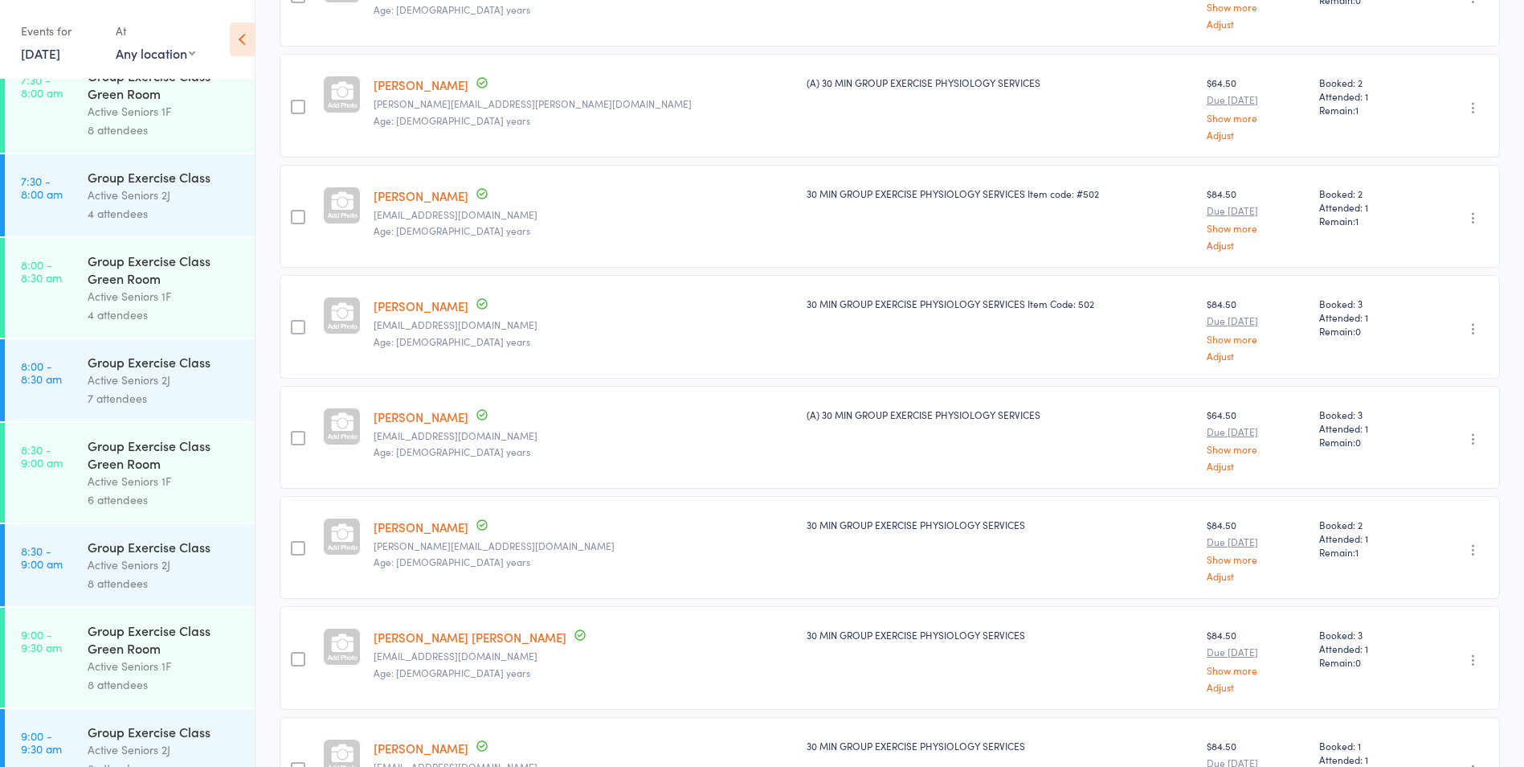
scroll to position [321, 0]
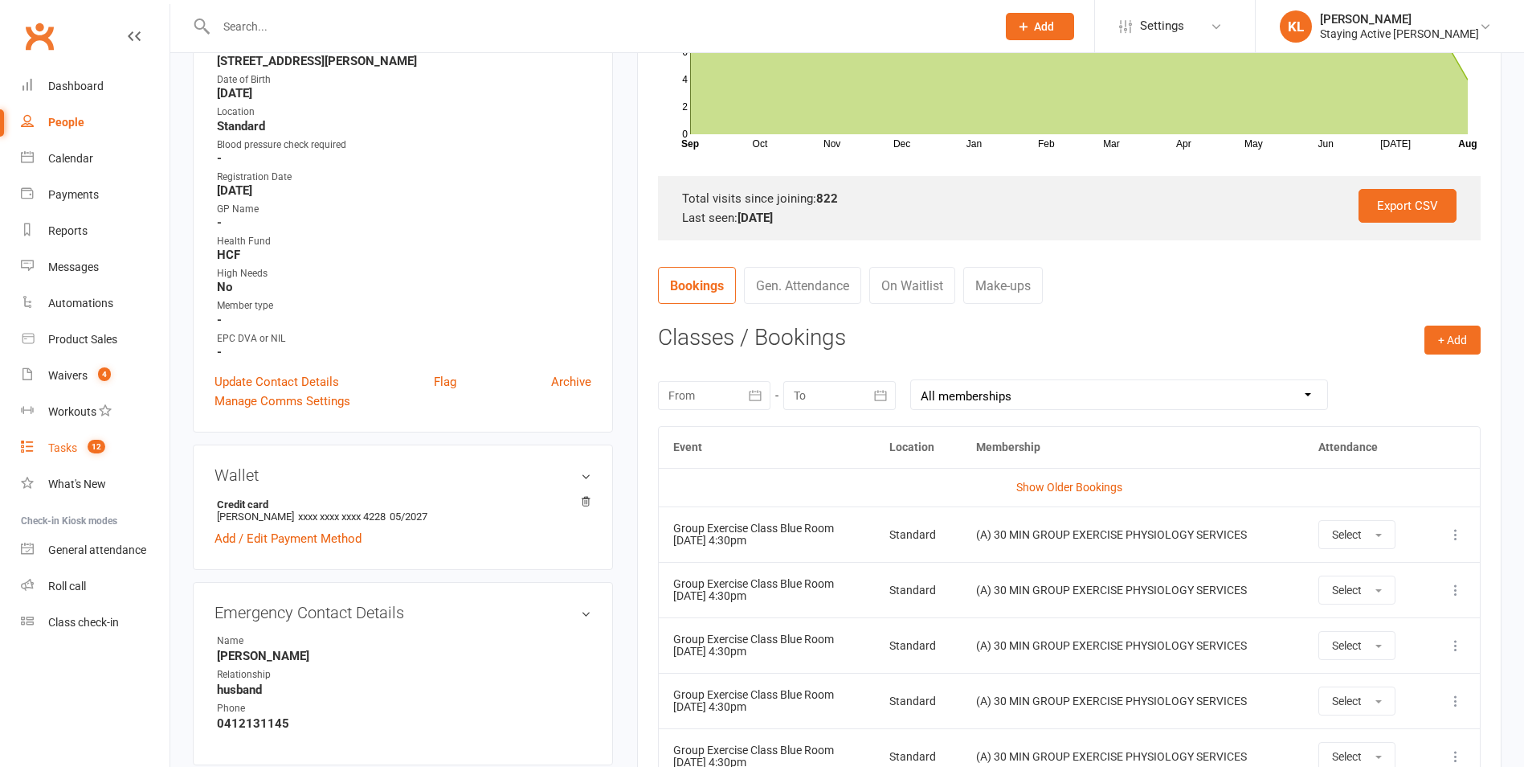
click at [57, 439] on link "Tasks 12" at bounding box center [95, 448] width 149 height 36
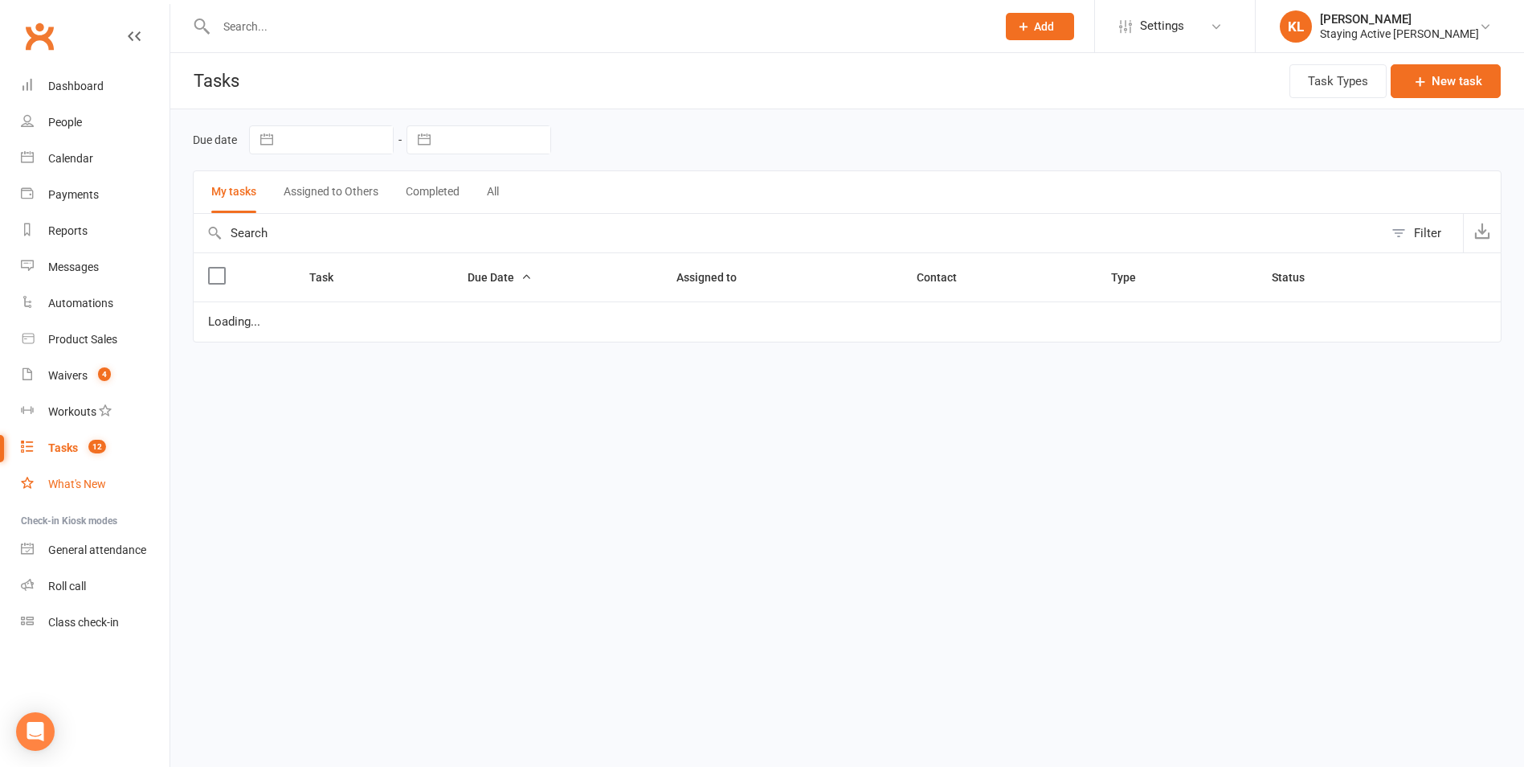
select select "waiting"
select select "started"
select select "waiting"
select select "started"
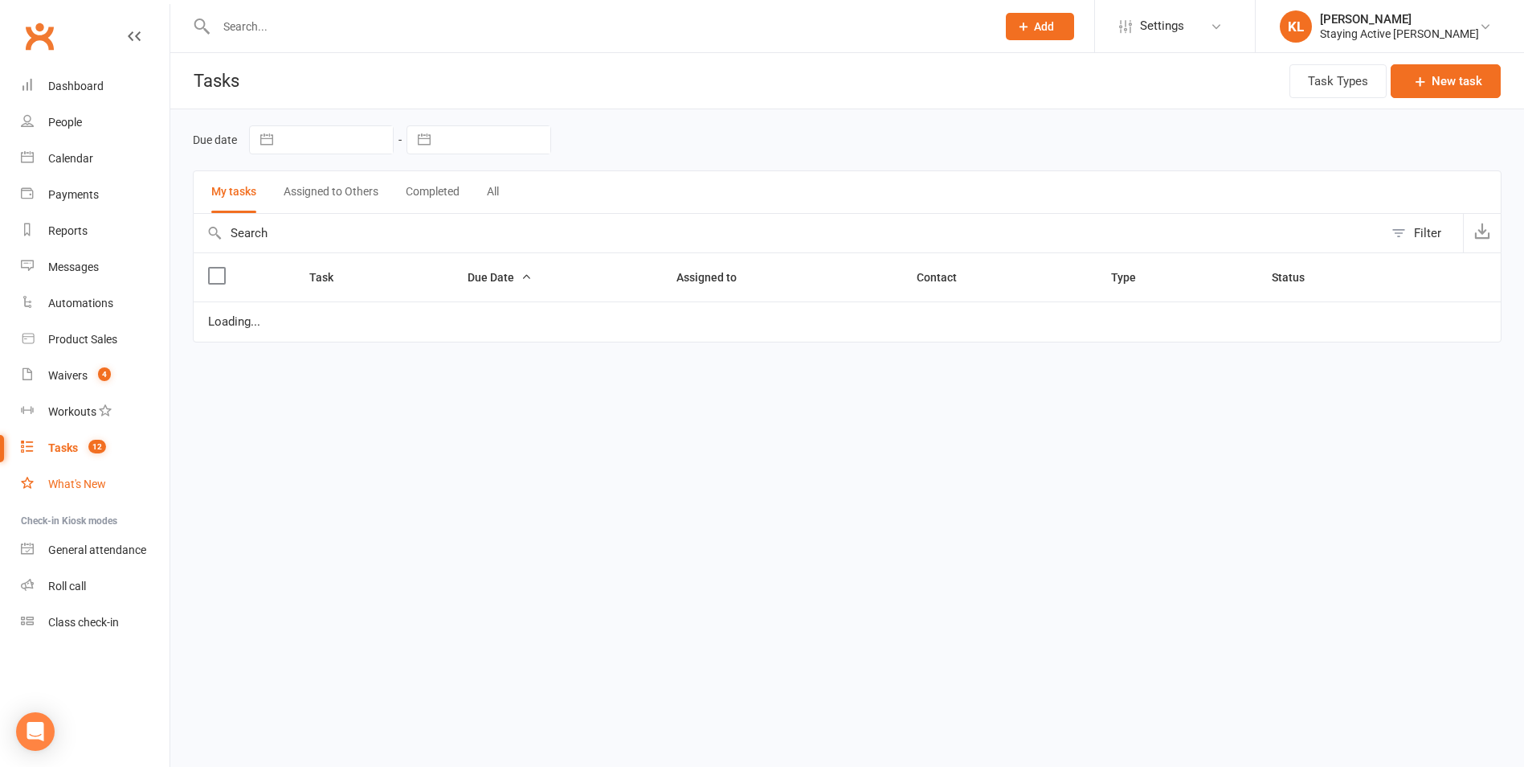
select select "started"
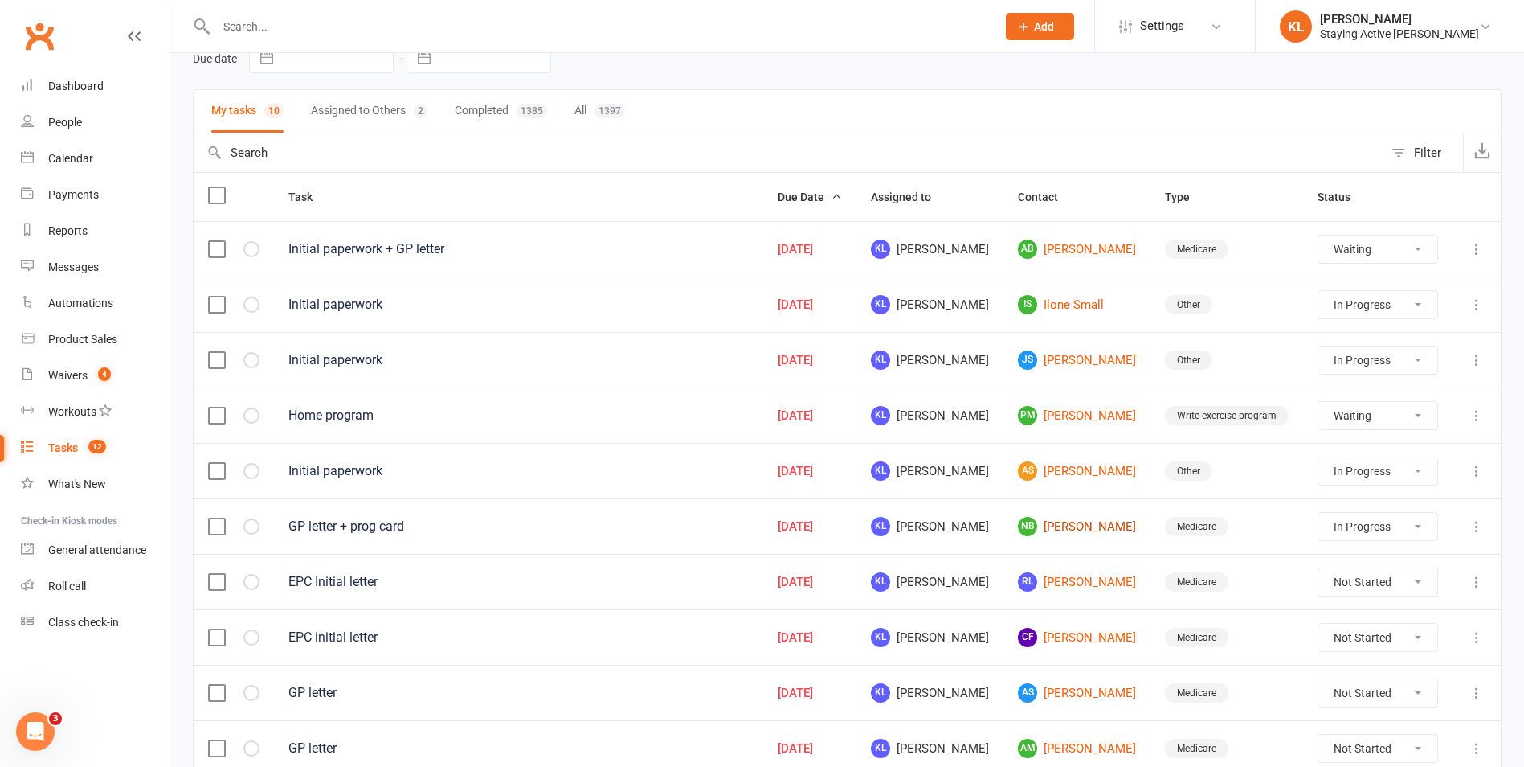
scroll to position [158, 0]
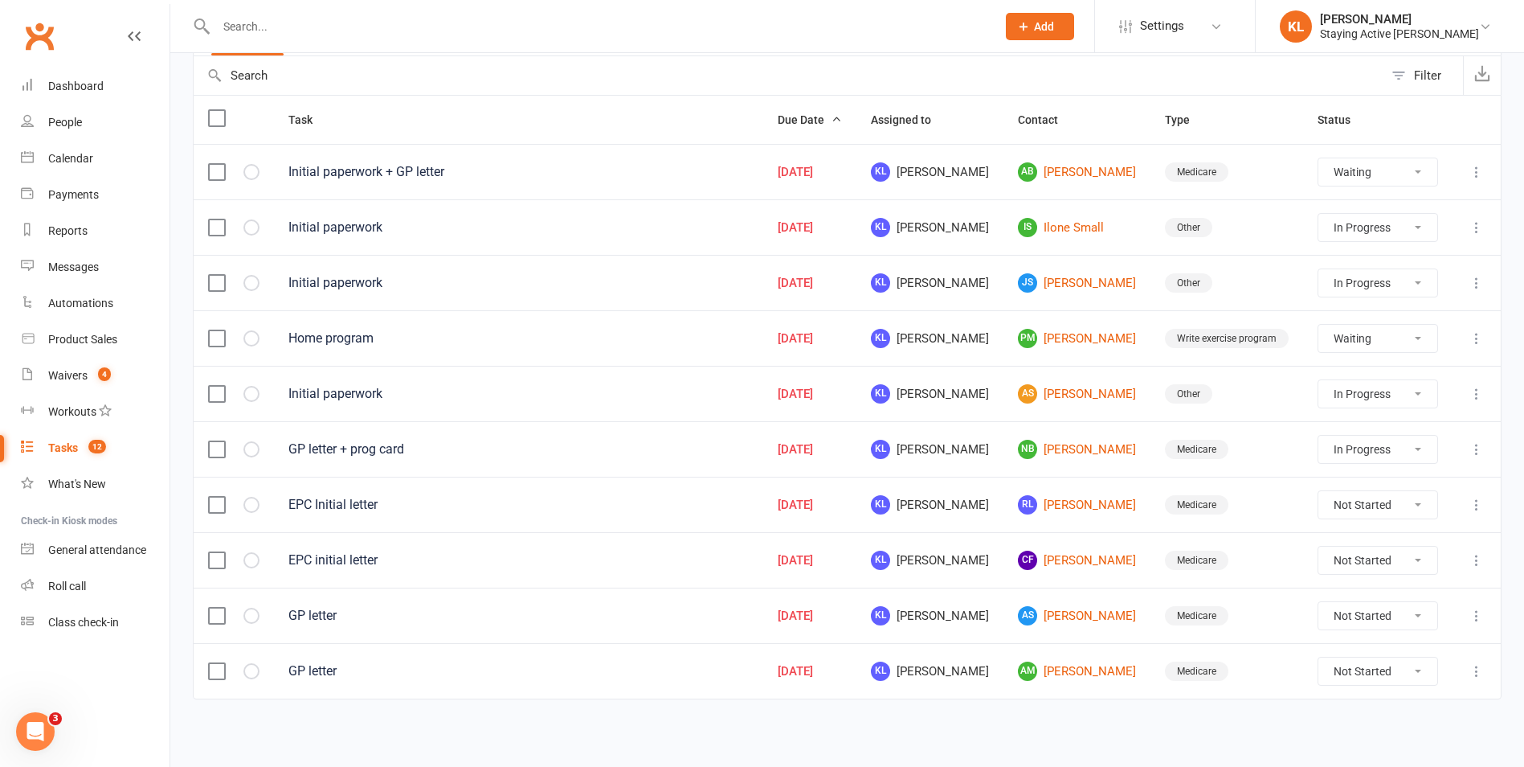
click at [1389, 566] on select "Not Started In Progress Waiting Complete" at bounding box center [1378, 559] width 119 height 27
click at [1319, 546] on select "Not Started In Progress Waiting Complete" at bounding box center [1378, 559] width 119 height 27
select select "unstarted"
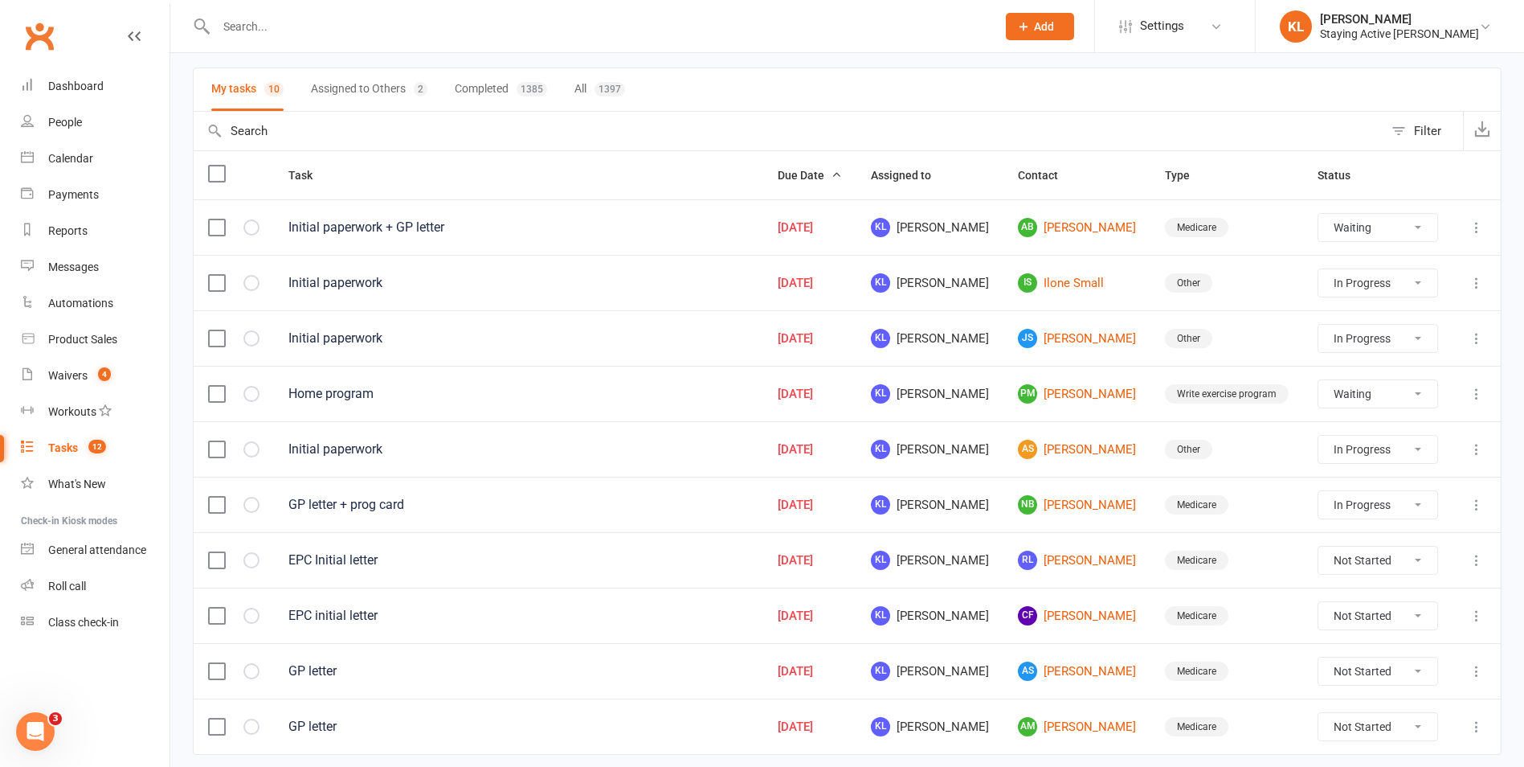
select select "waiting"
select select "started"
select select "waiting"
select select "started"
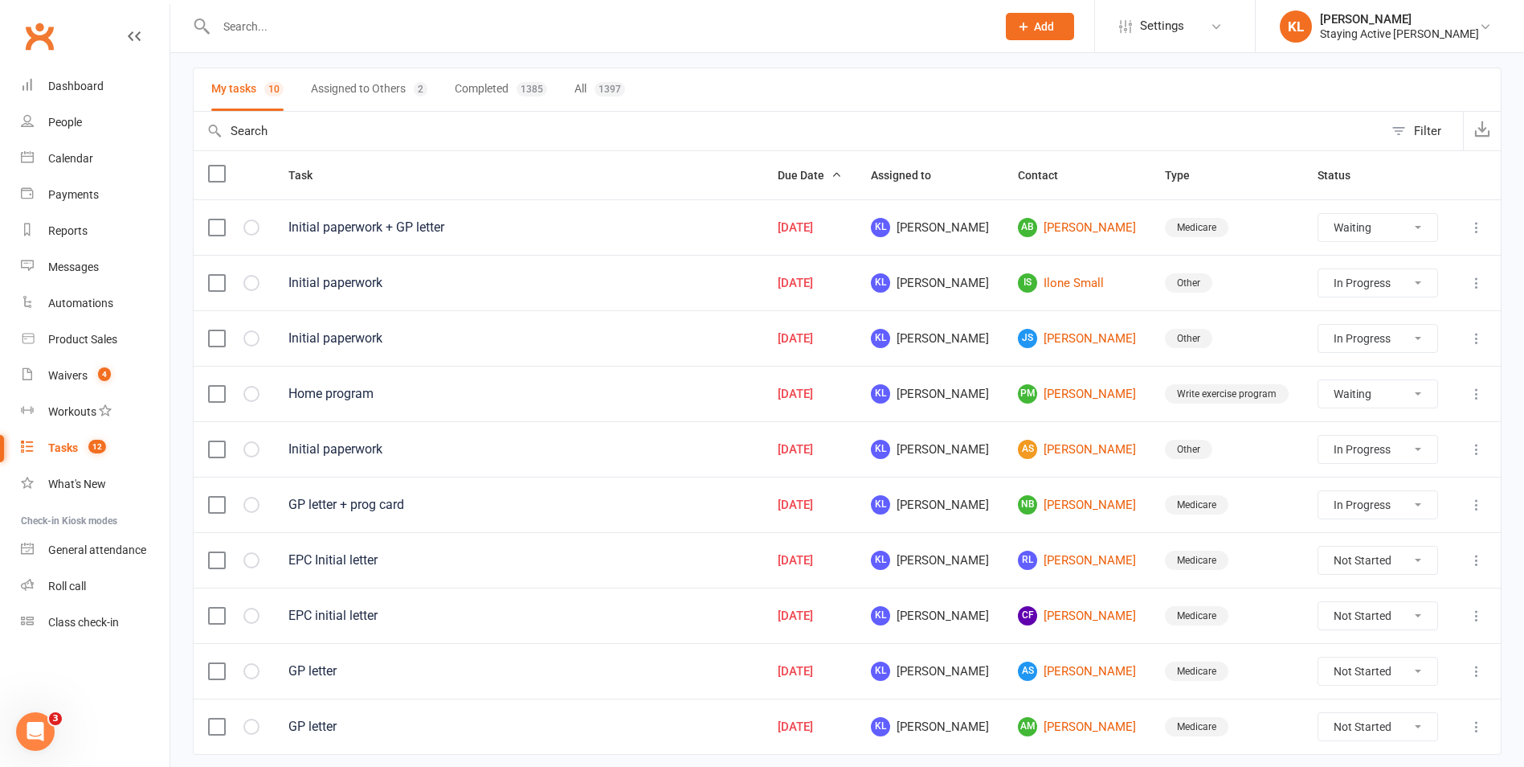
select select "started"
click at [1339, 567] on select "Not Started In Progress Waiting Complete" at bounding box center [1378, 559] width 119 height 27
click at [1319, 546] on select "Not Started In Progress Waiting Complete" at bounding box center [1378, 559] width 119 height 27
select select "unstarted"
select select "waiting"
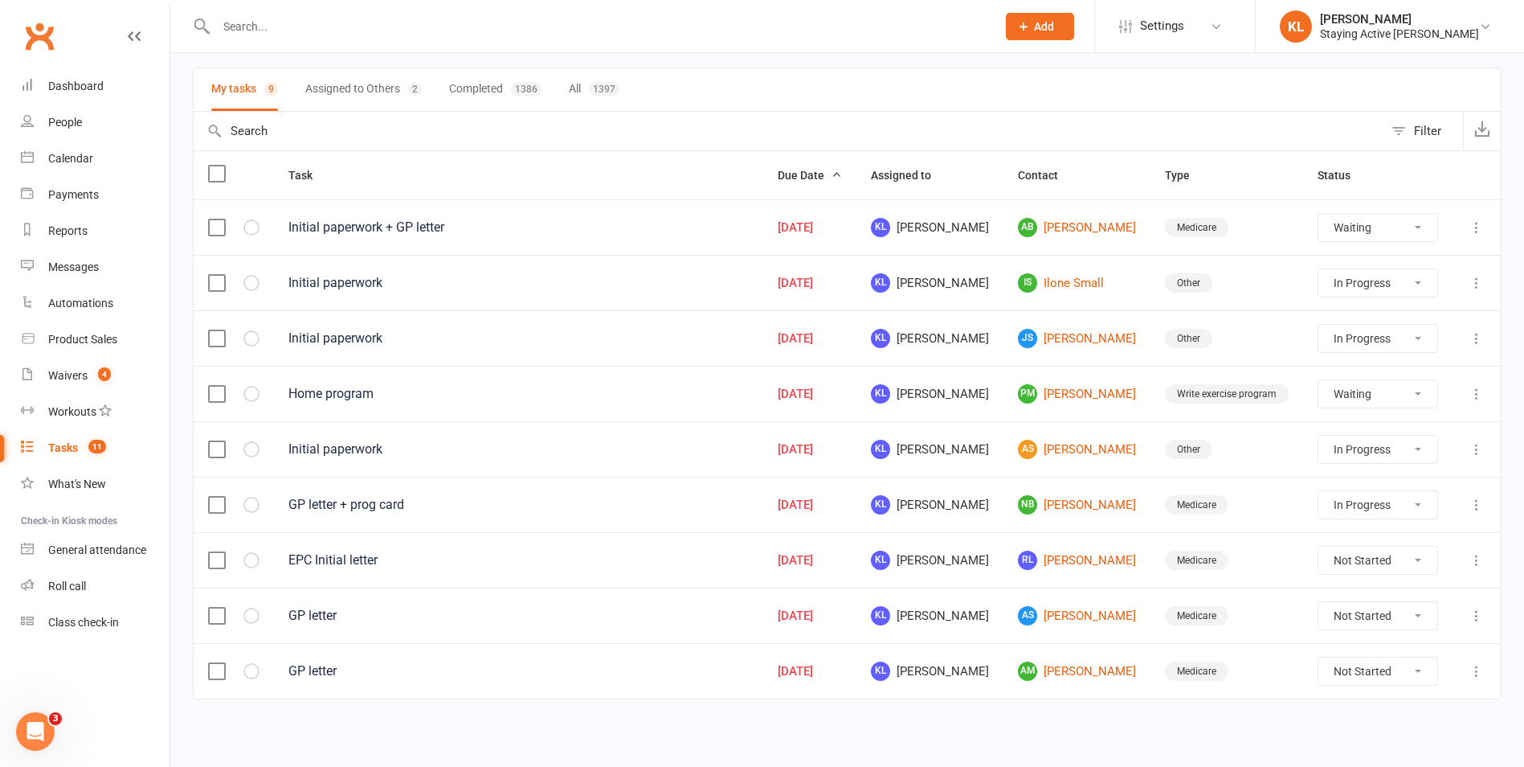
select select "started"
select select "waiting"
select select "started"
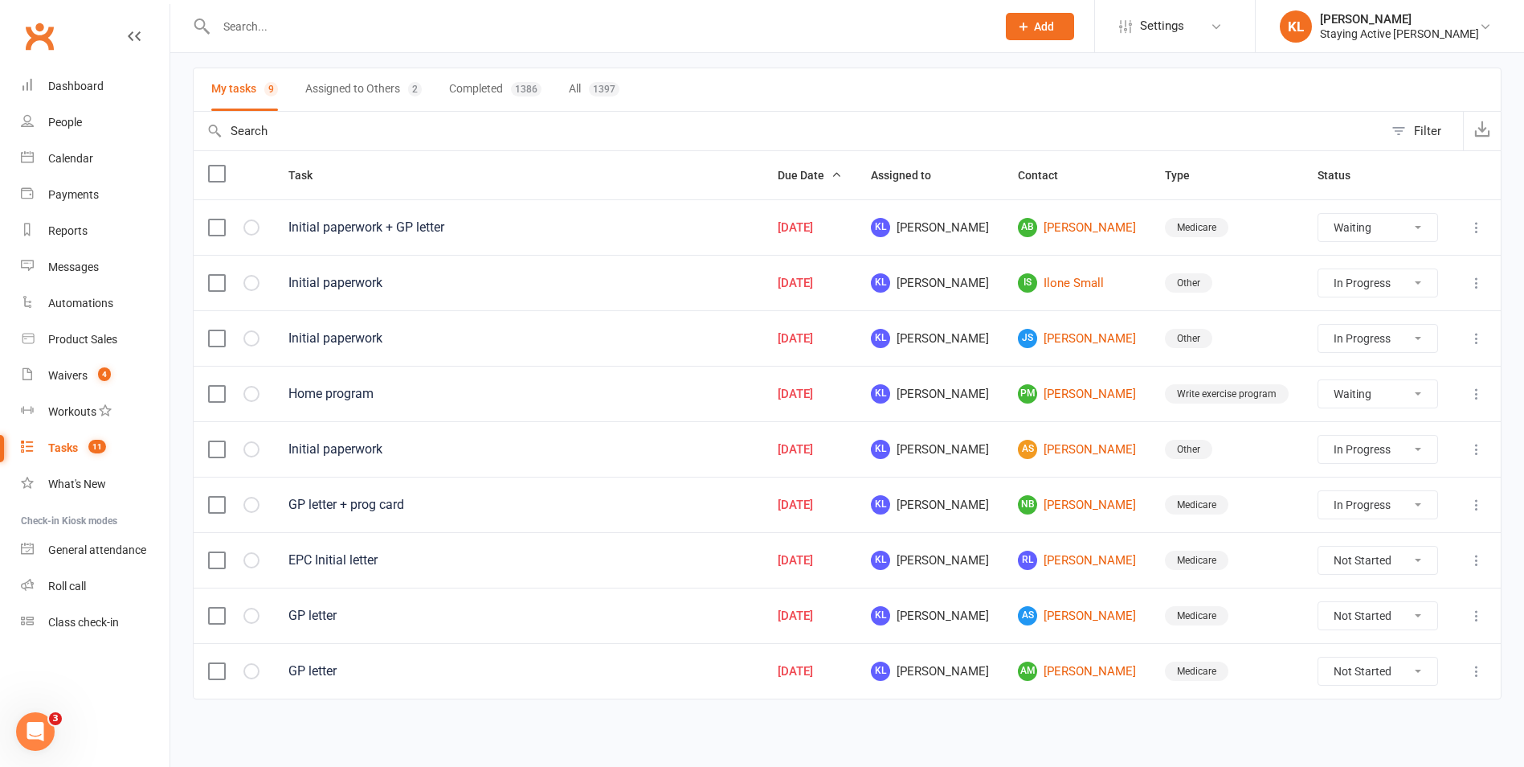
select select "waiting"
select select "started"
select select "waiting"
select select "started"
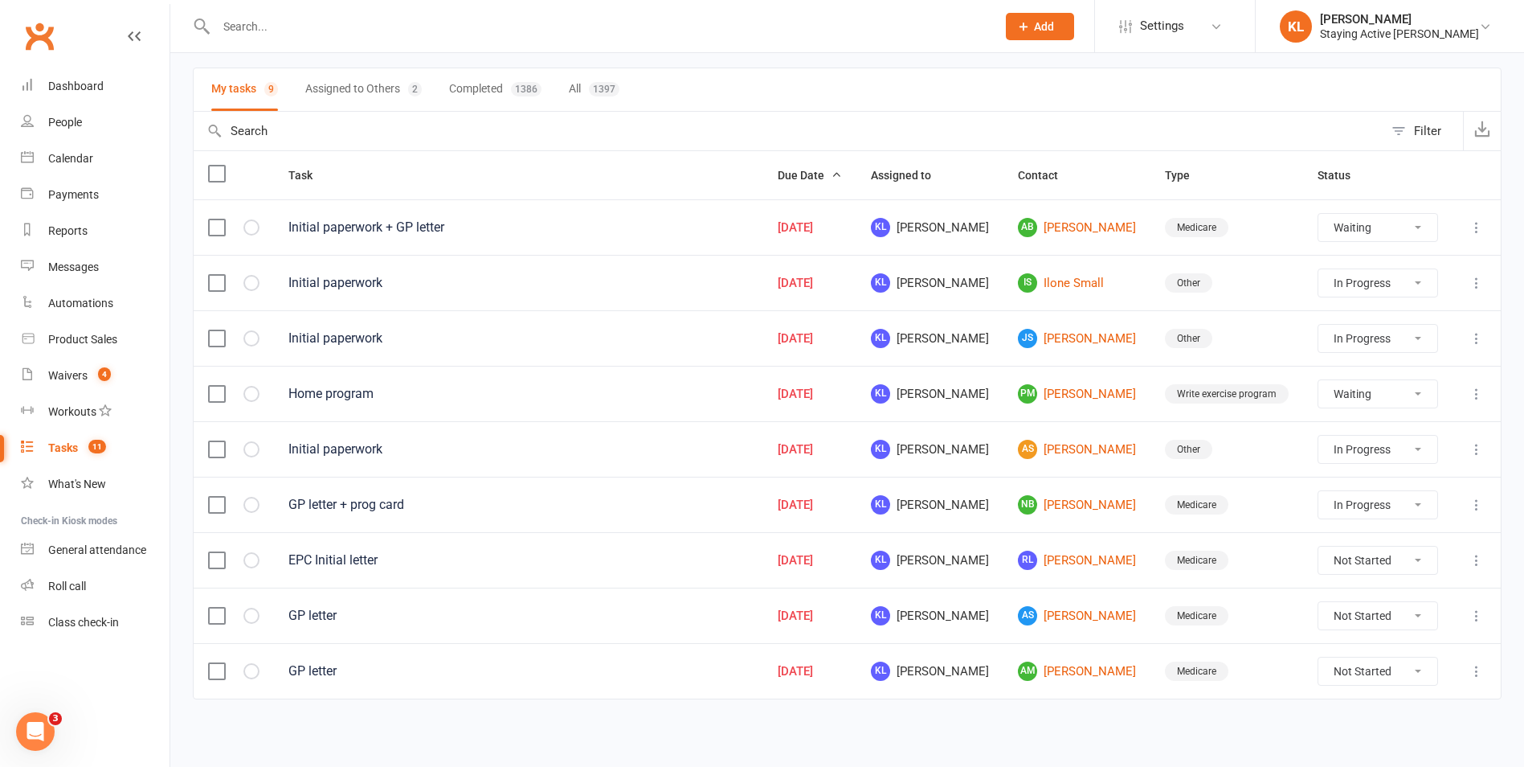
select select "started"
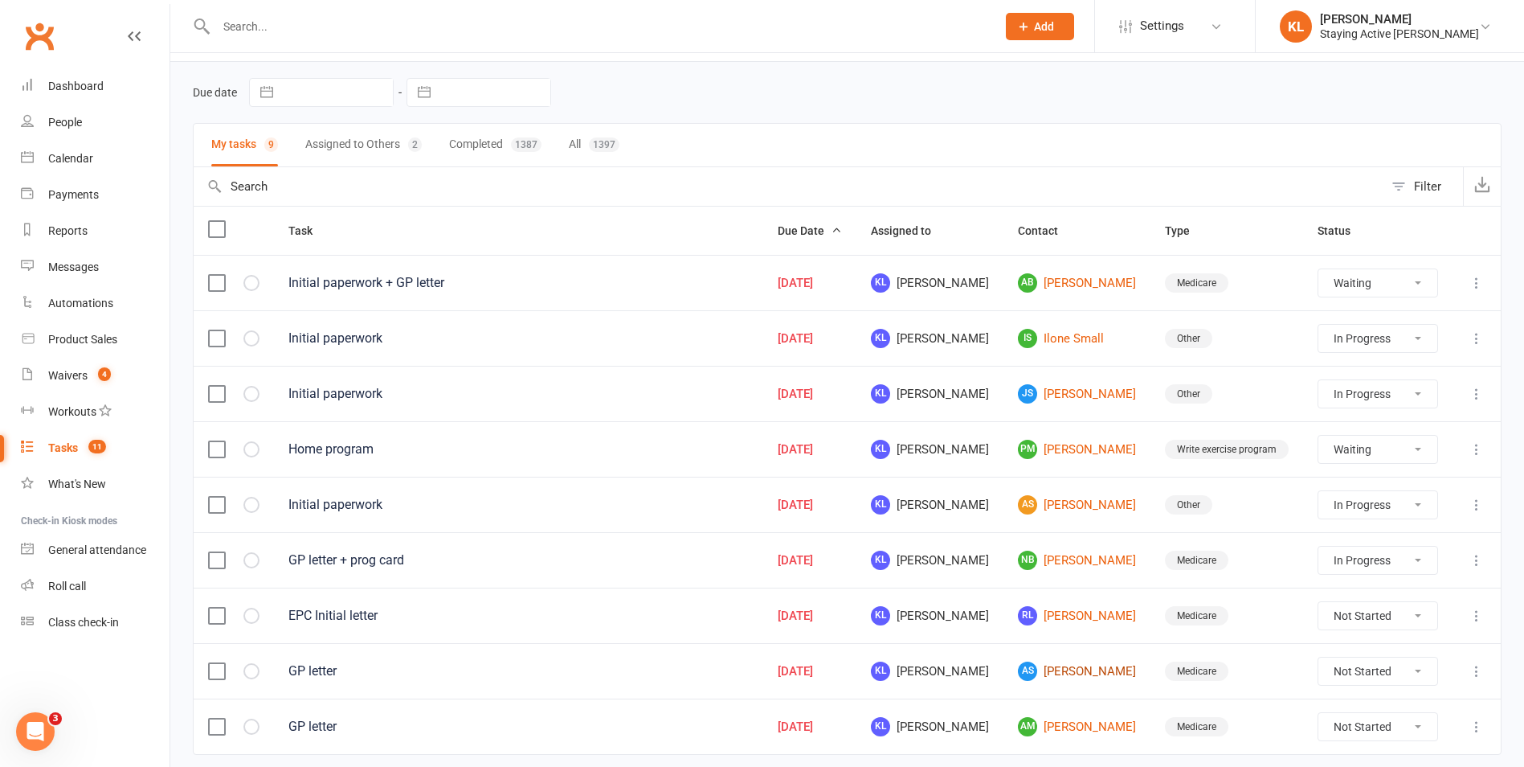
select select "waiting"
select select "started"
select select "waiting"
select select "started"
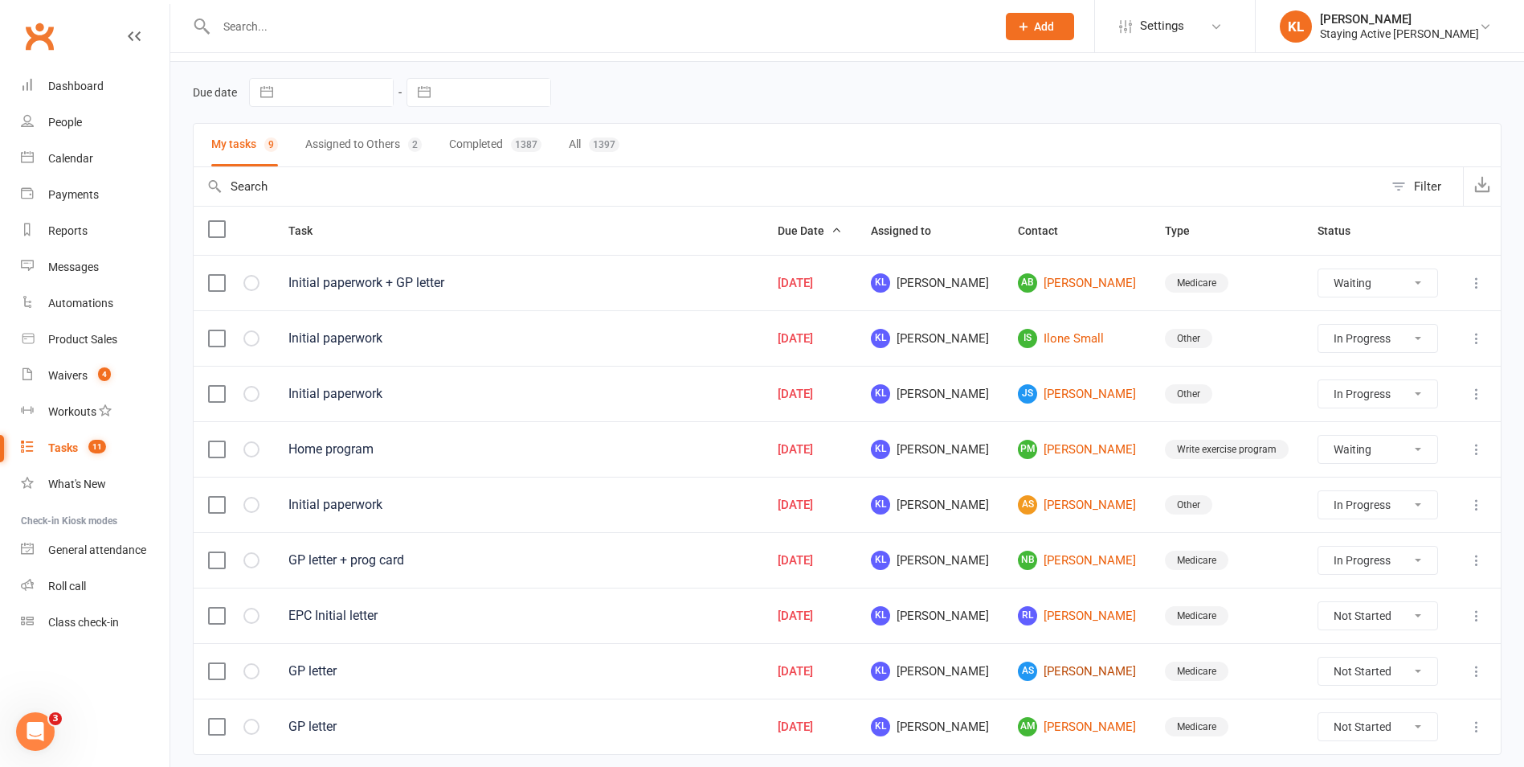
select select "started"
